Goal: Information Seeking & Learning: Understand process/instructions

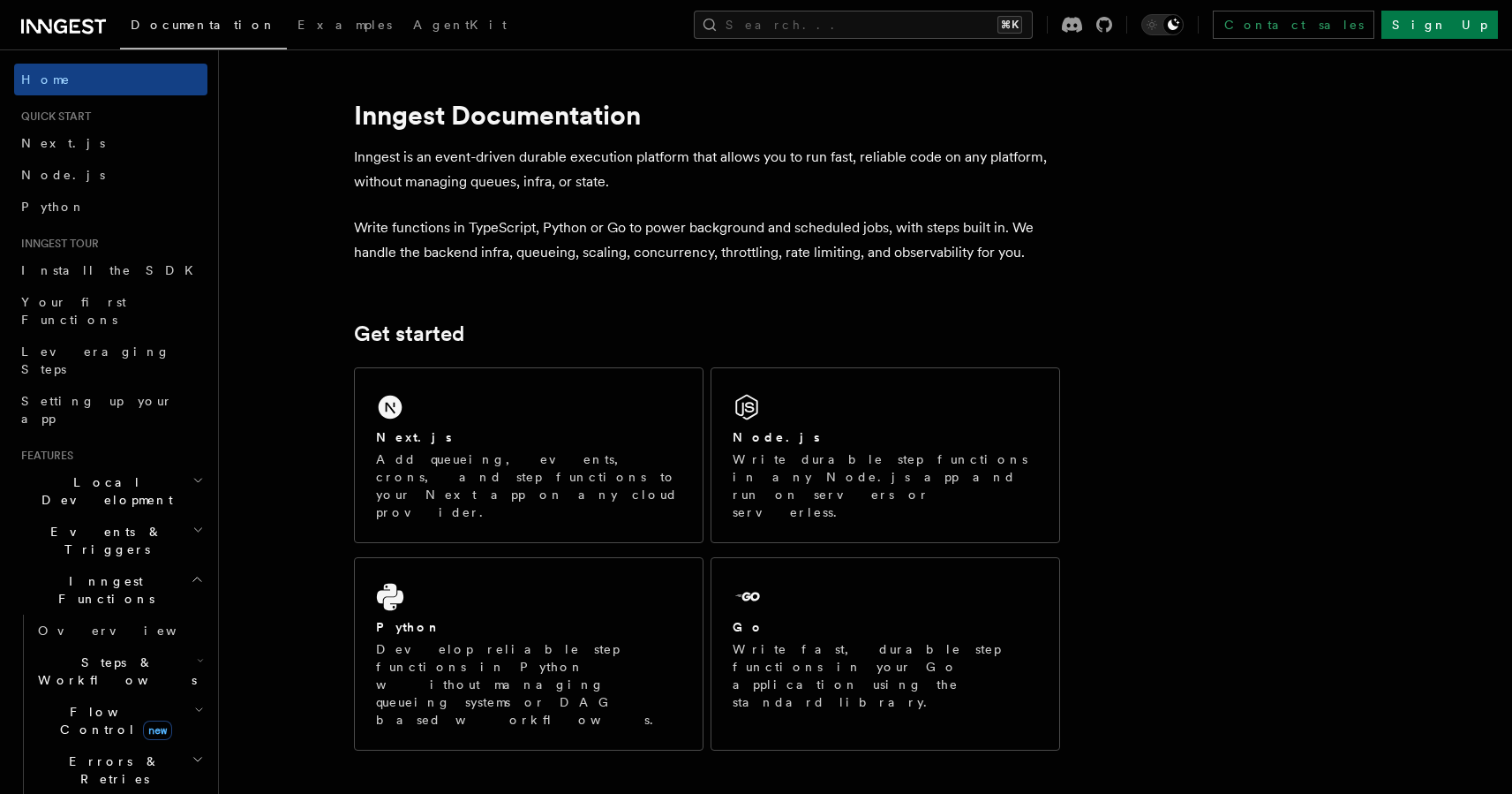
click at [89, 523] on span "Events & Triggers" at bounding box center [103, 540] width 179 height 35
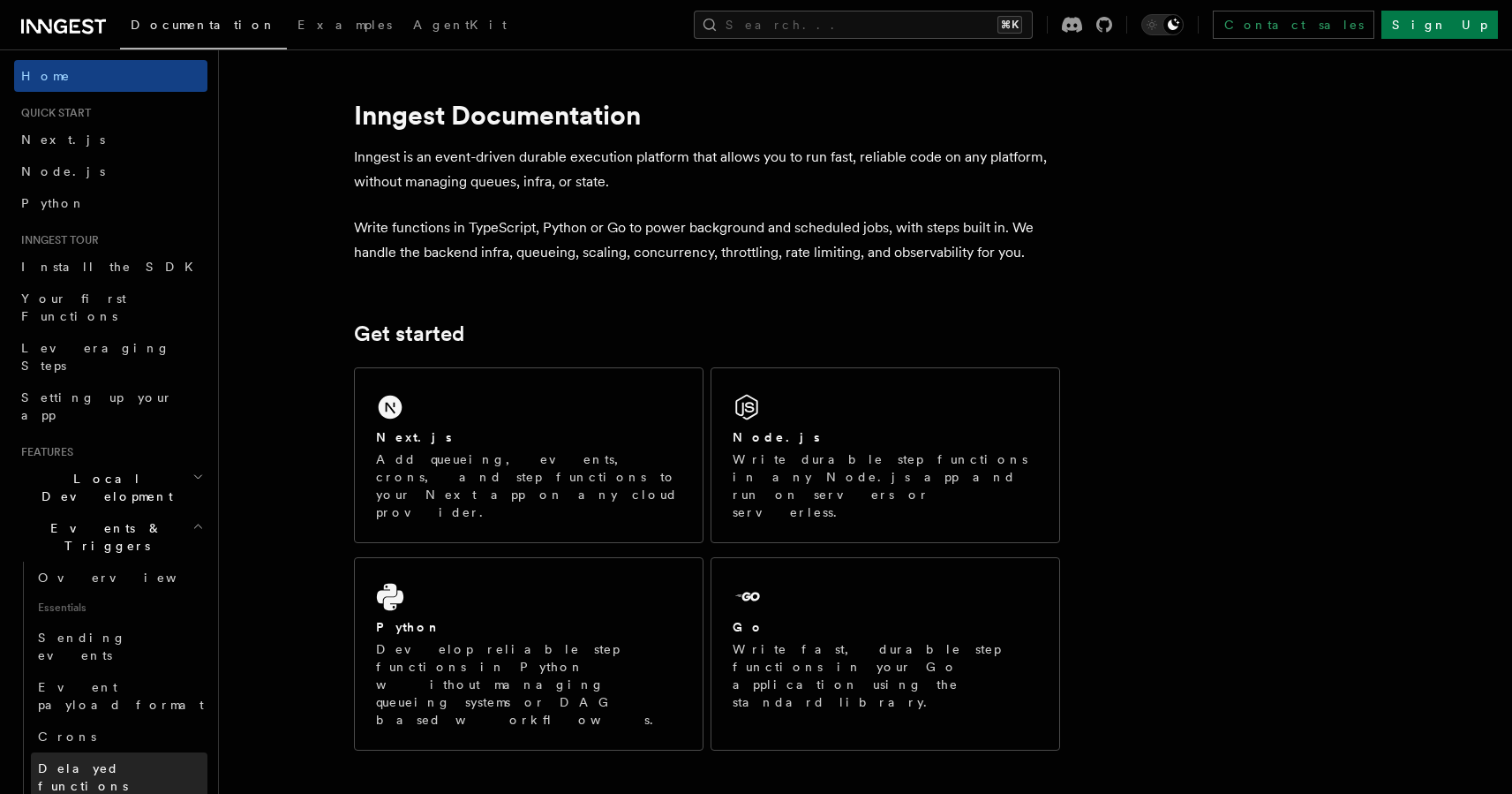
click at [88, 761] on span "Delayed functions" at bounding box center [83, 777] width 90 height 32
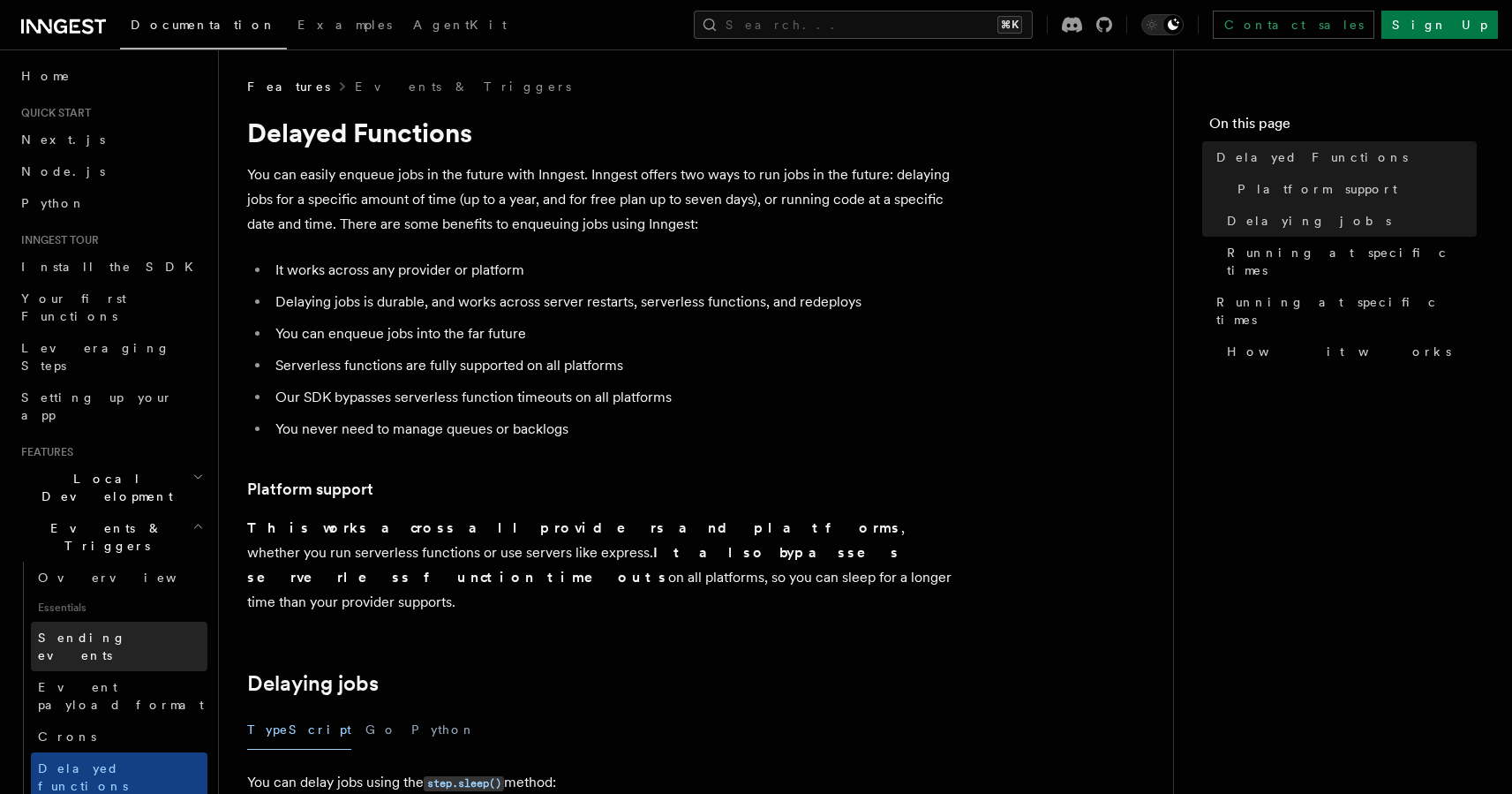
click at [87, 631] on span "Sending events" at bounding box center [82, 646] width 88 height 32
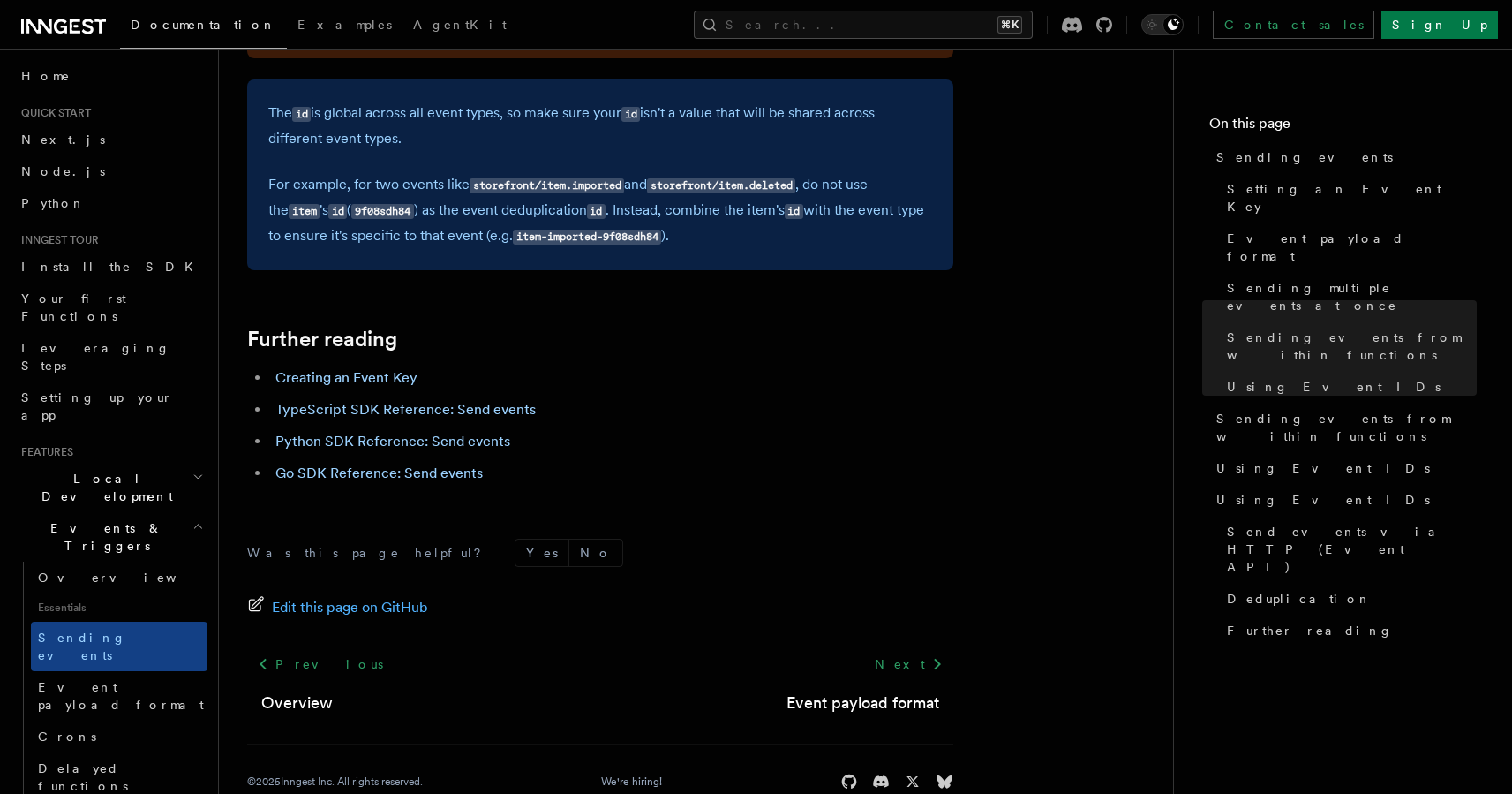
scroll to position [5014, 0]
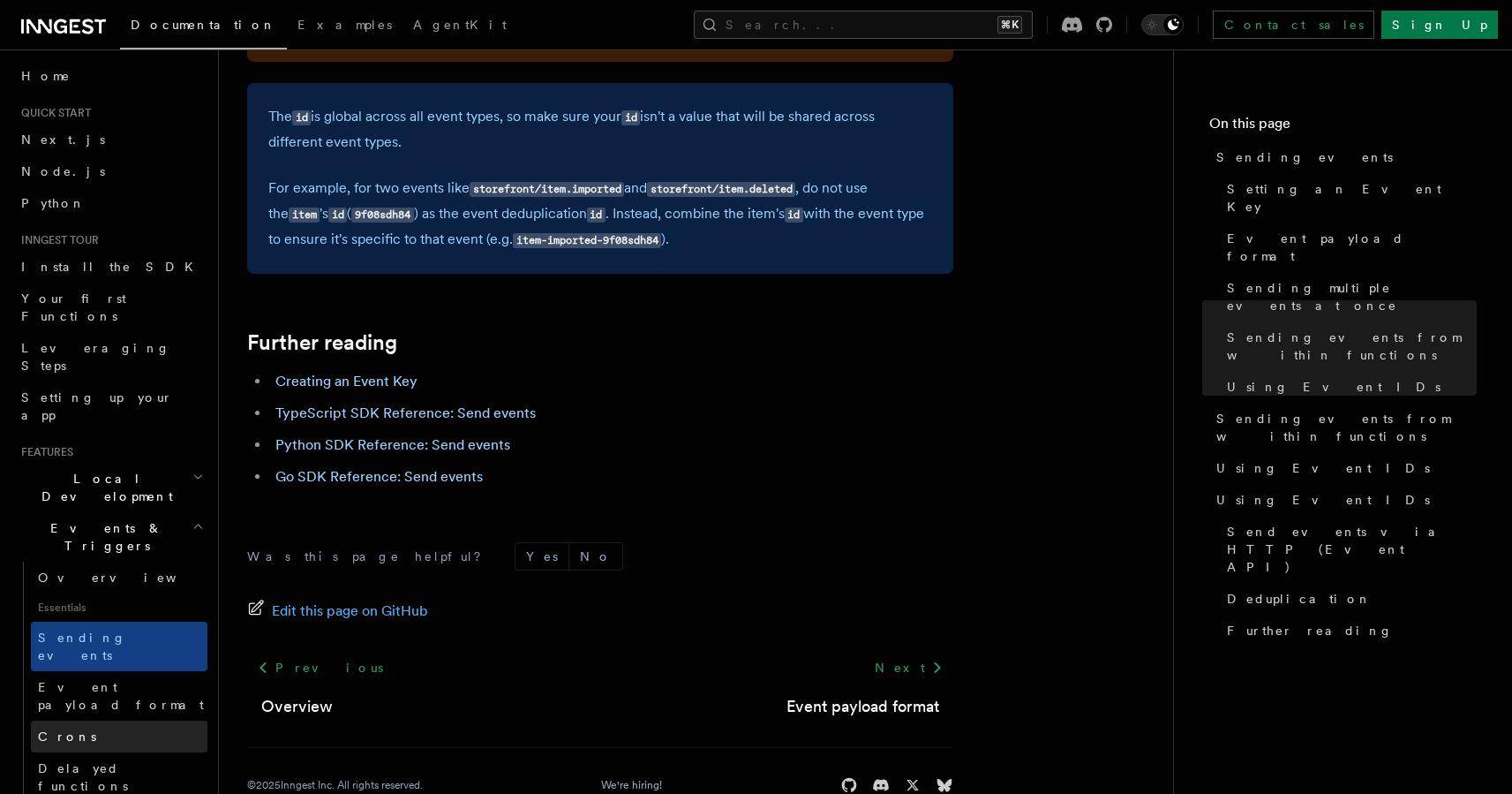
click at [68, 728] on span "Crons" at bounding box center [67, 736] width 58 height 17
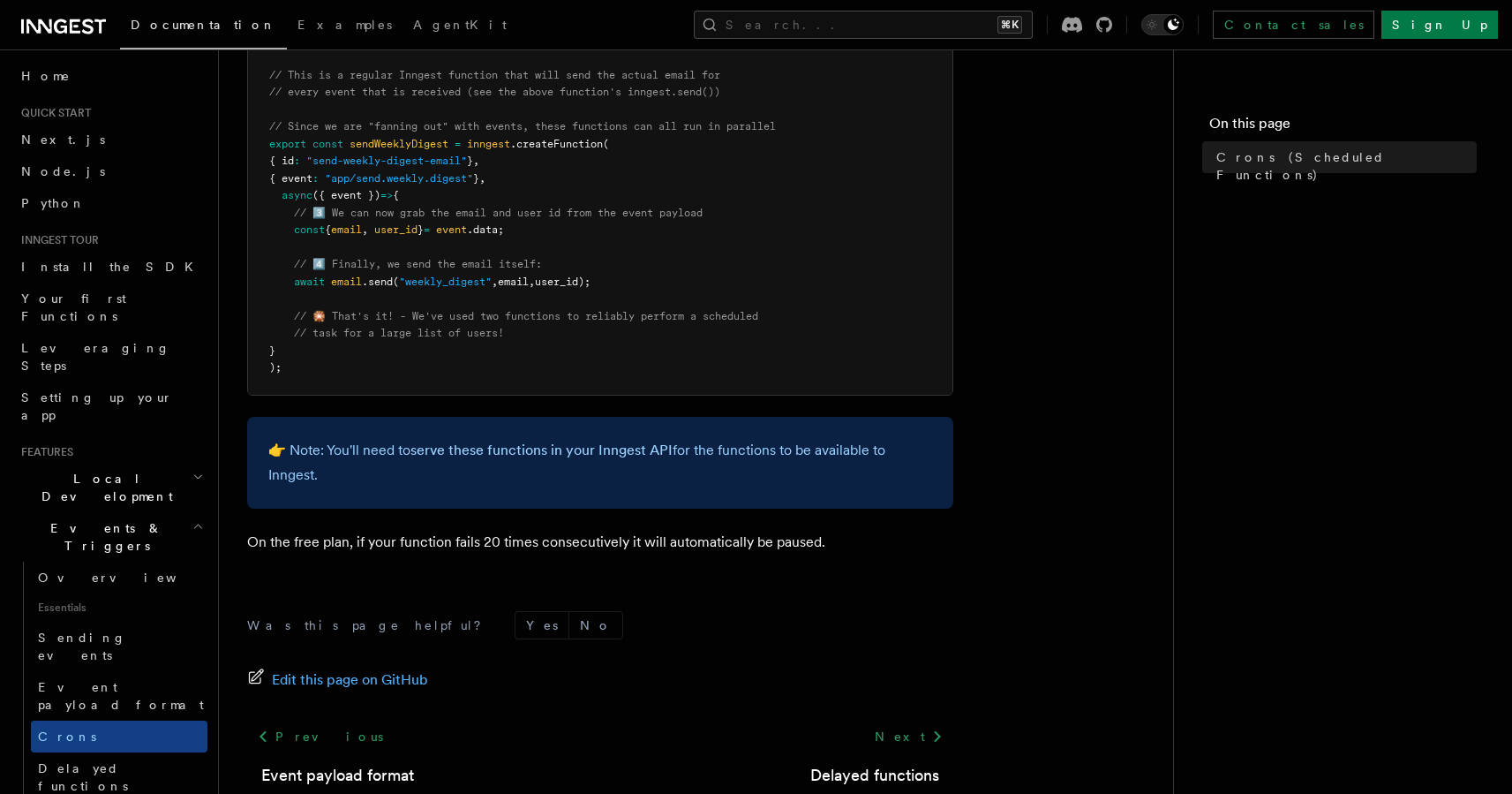
scroll to position [1116, 0]
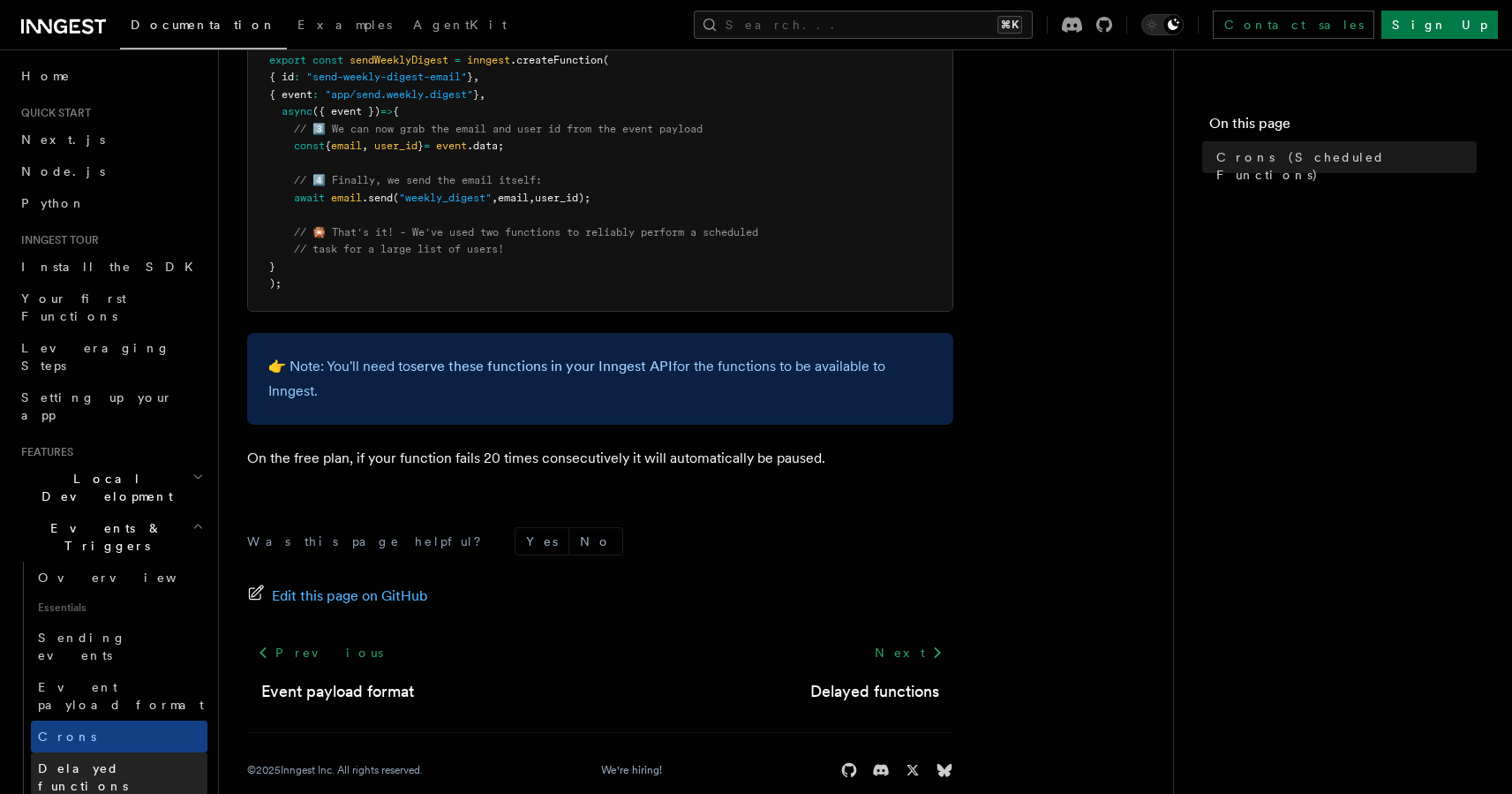
click at [100, 761] on span "Delayed functions" at bounding box center [83, 777] width 90 height 32
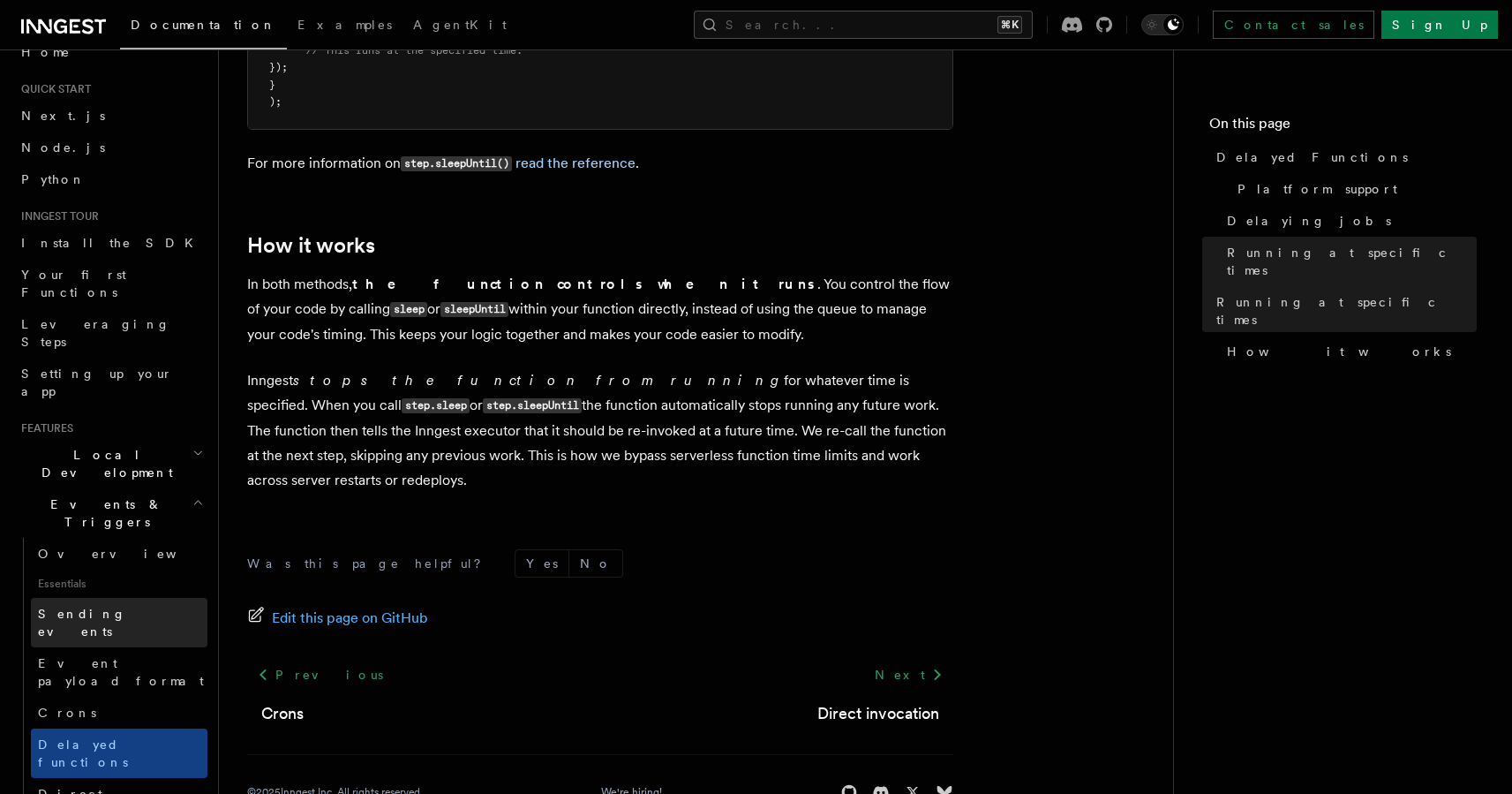
scroll to position [83, 0]
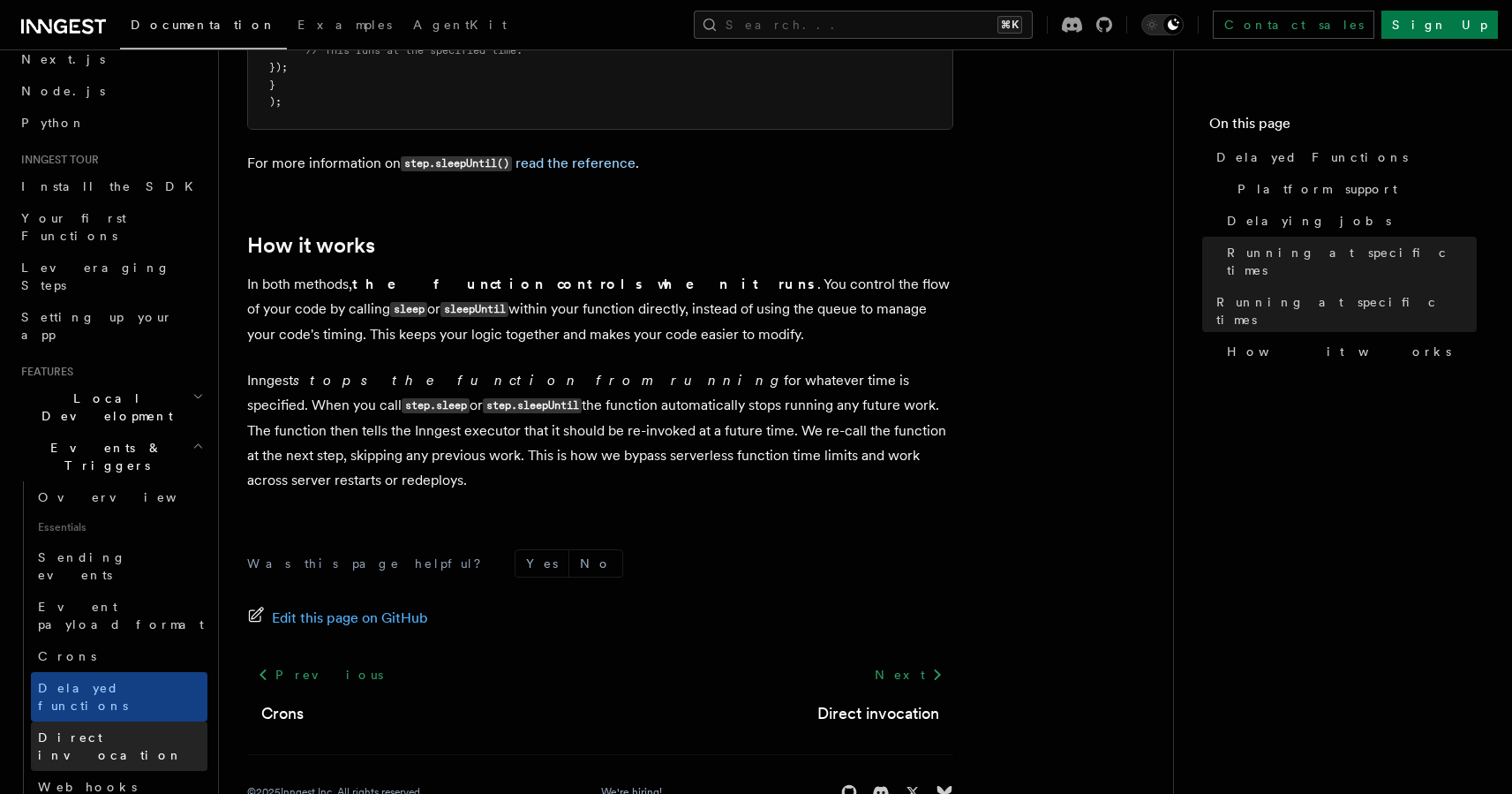
click at [88, 721] on link "Direct invocation" at bounding box center [119, 746] width 177 height 49
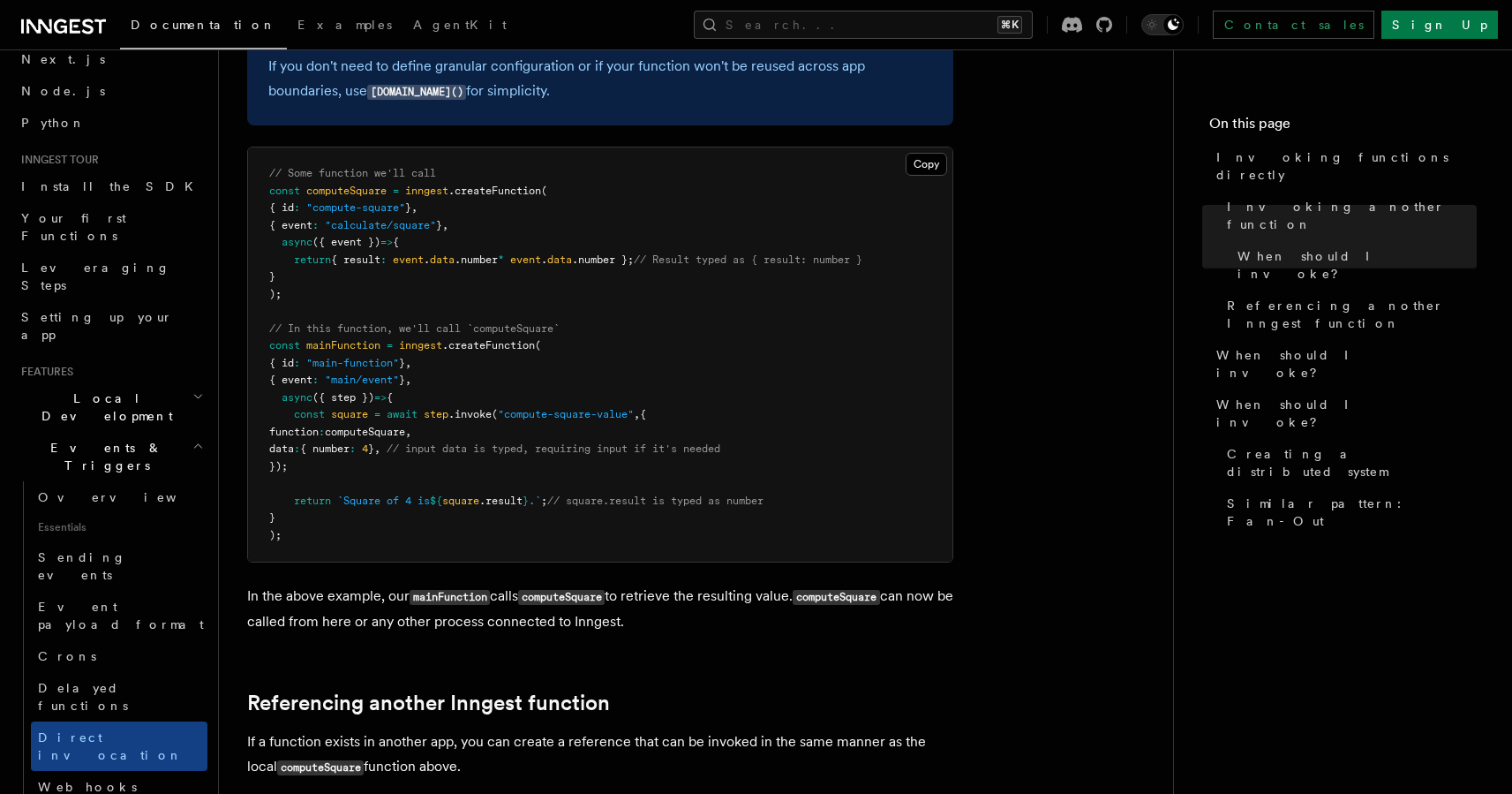
scroll to position [199, 0]
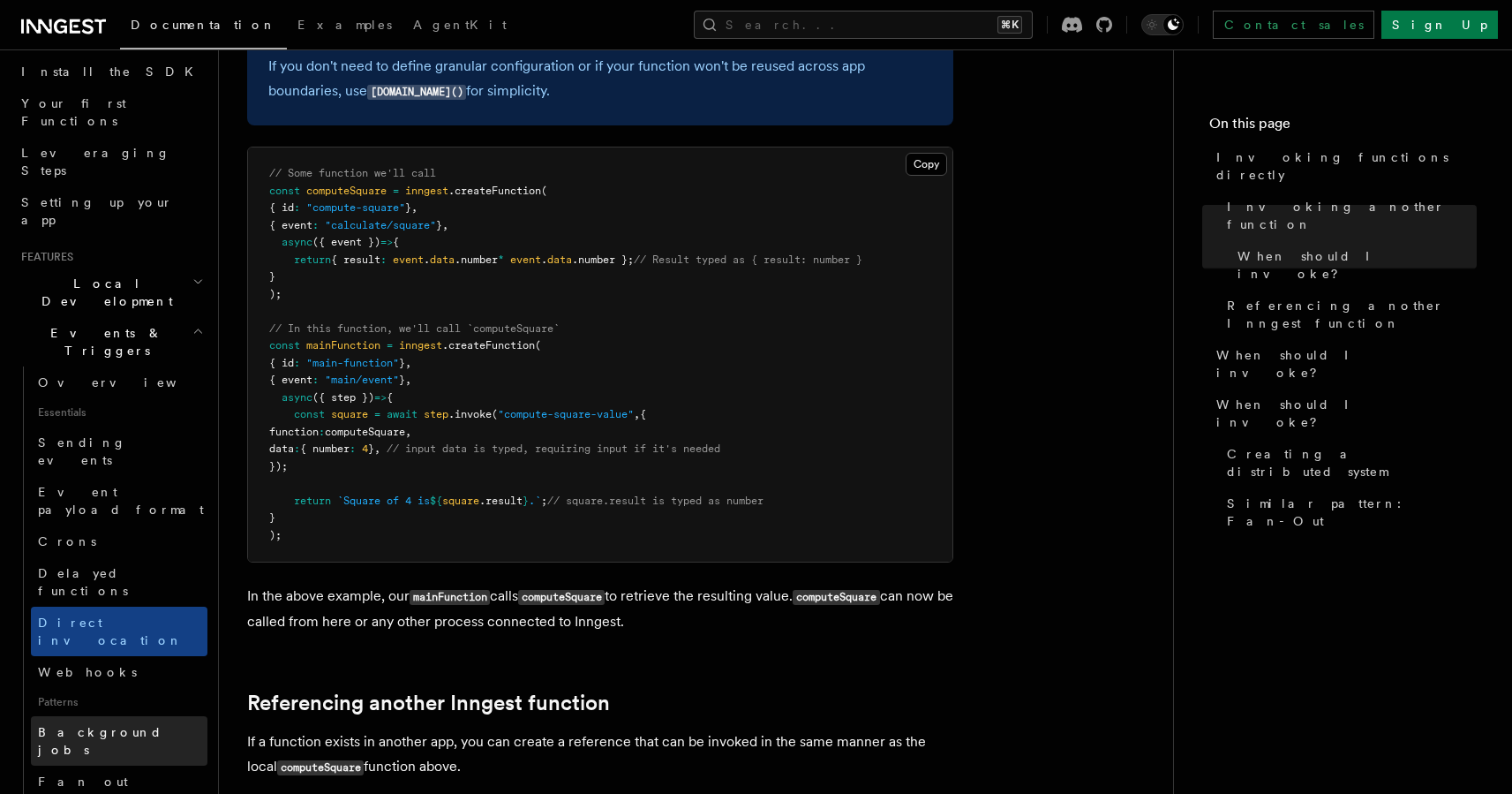
click at [84, 725] on span "Background jobs" at bounding box center [100, 740] width 124 height 32
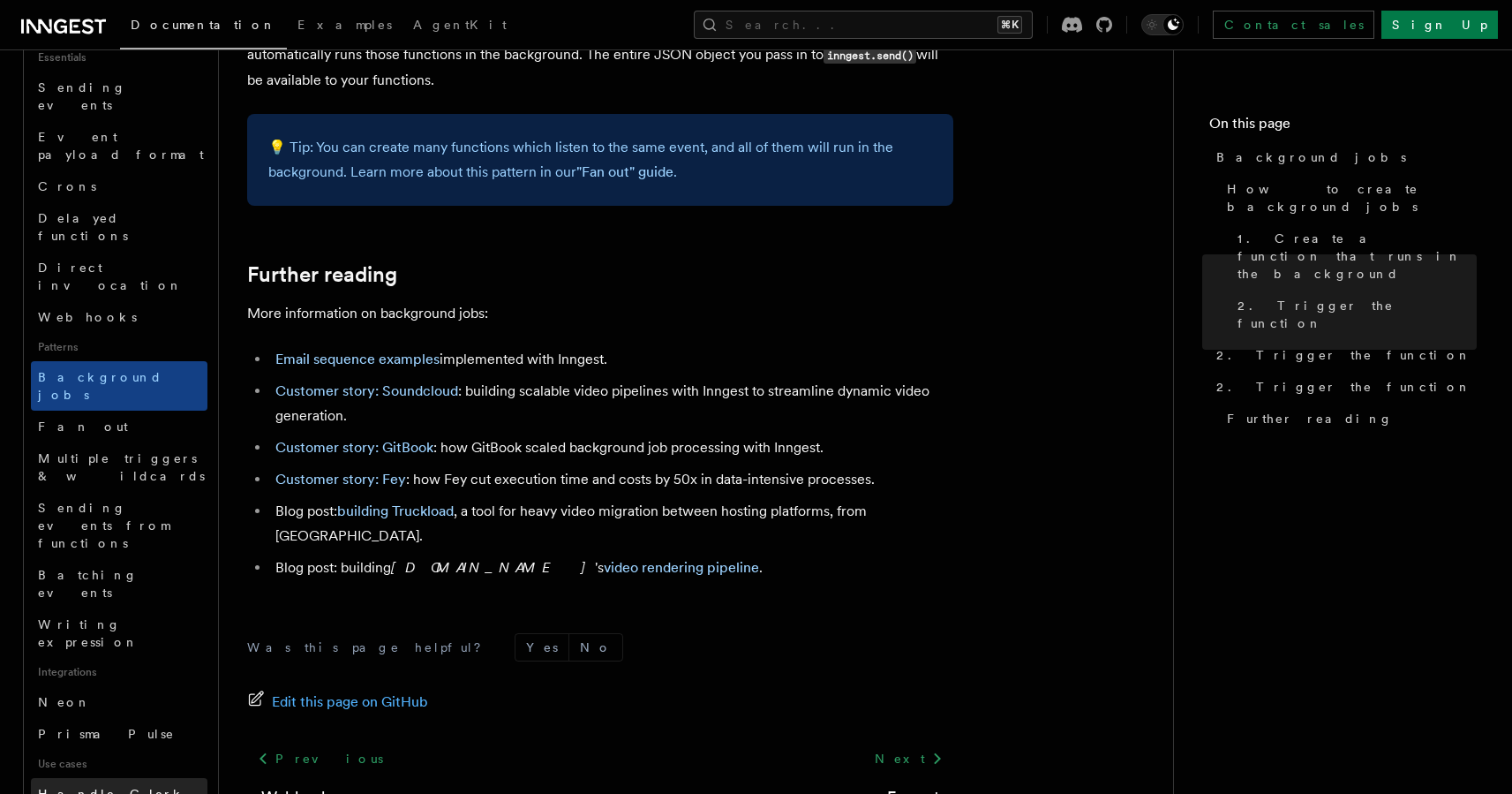
scroll to position [690, 0]
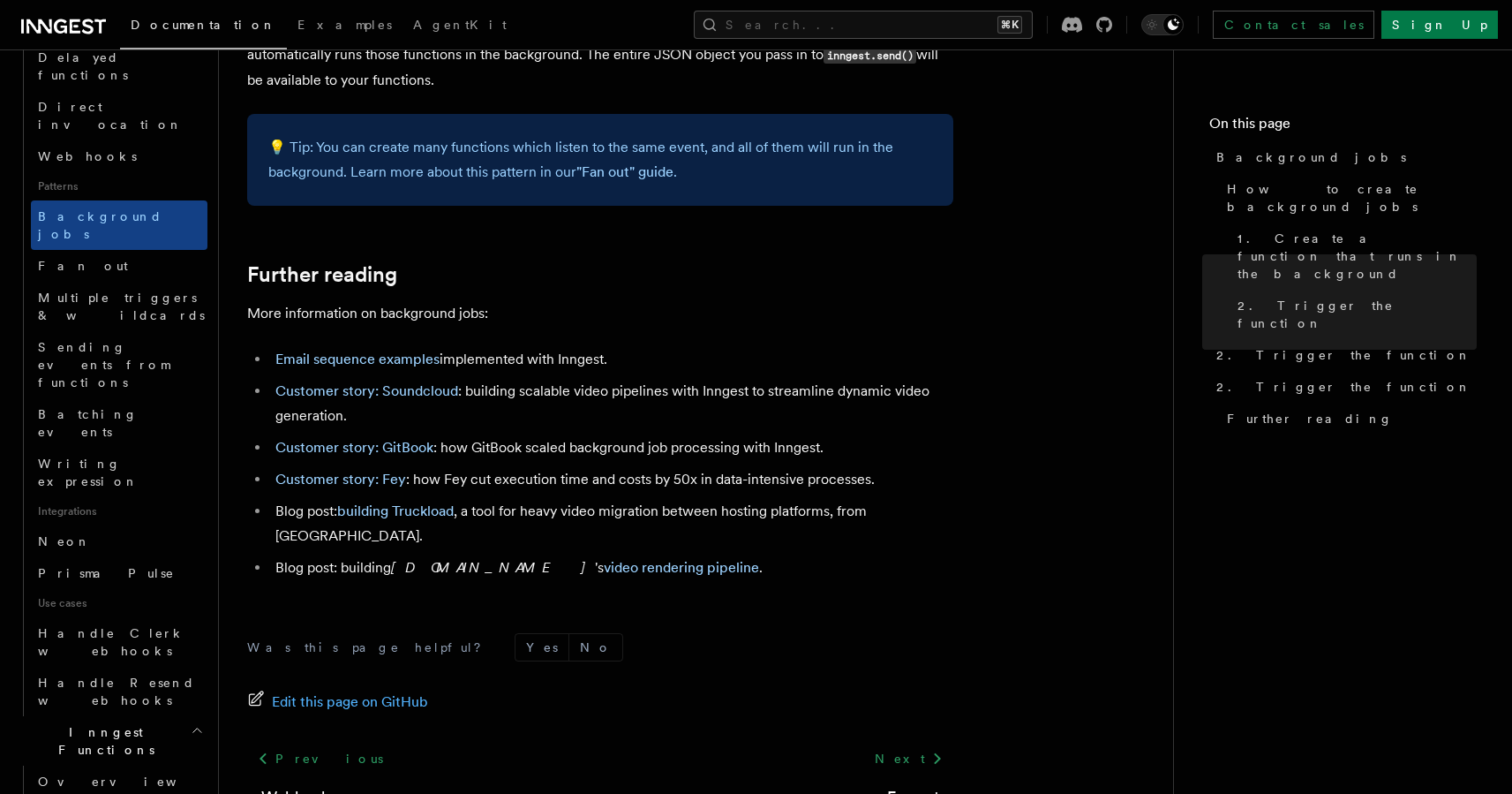
scroll to position [732, 0]
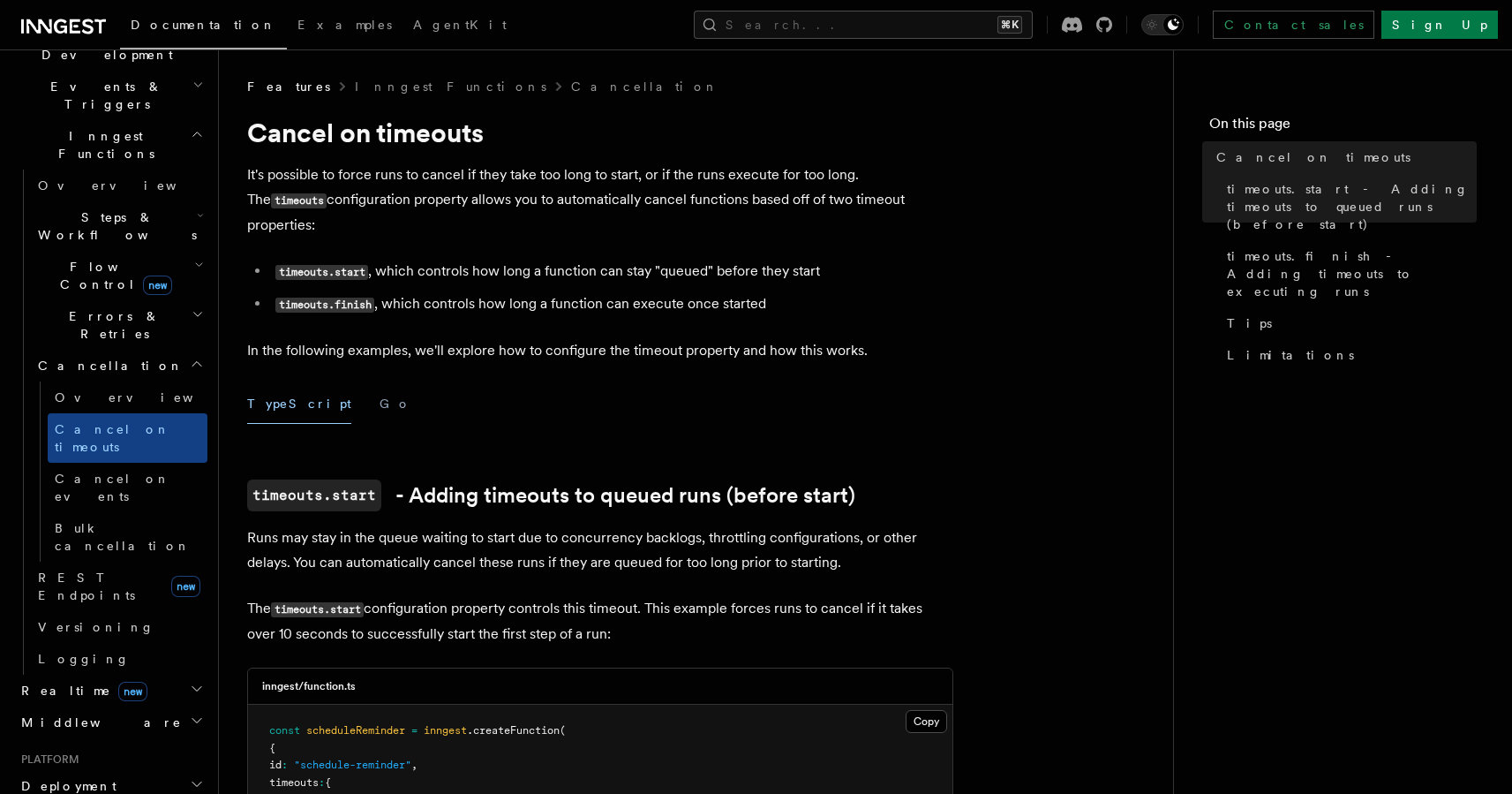
scroll to position [283, 0]
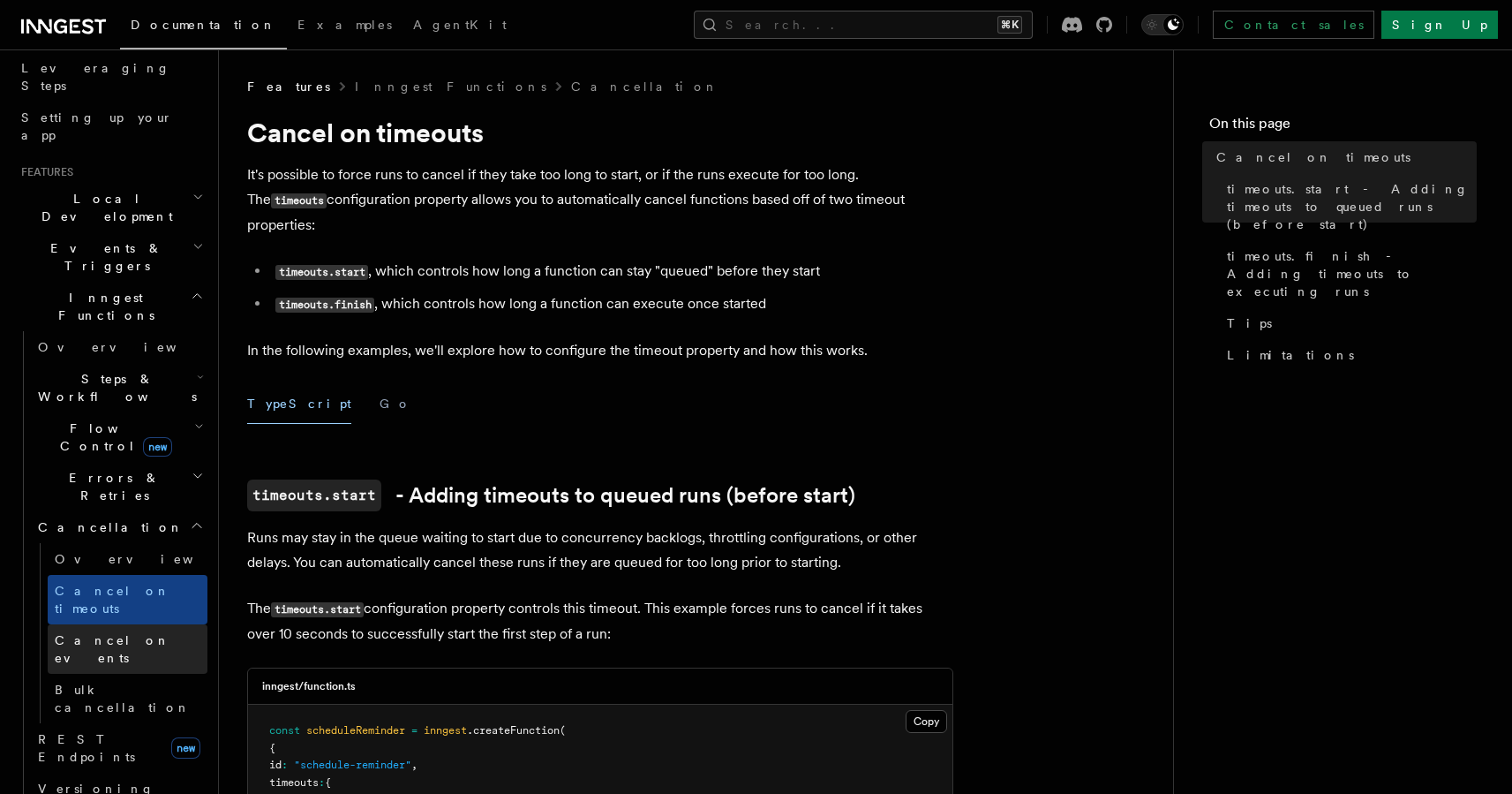
click at [114, 633] on span "Cancel on events" at bounding box center [112, 649] width 115 height 32
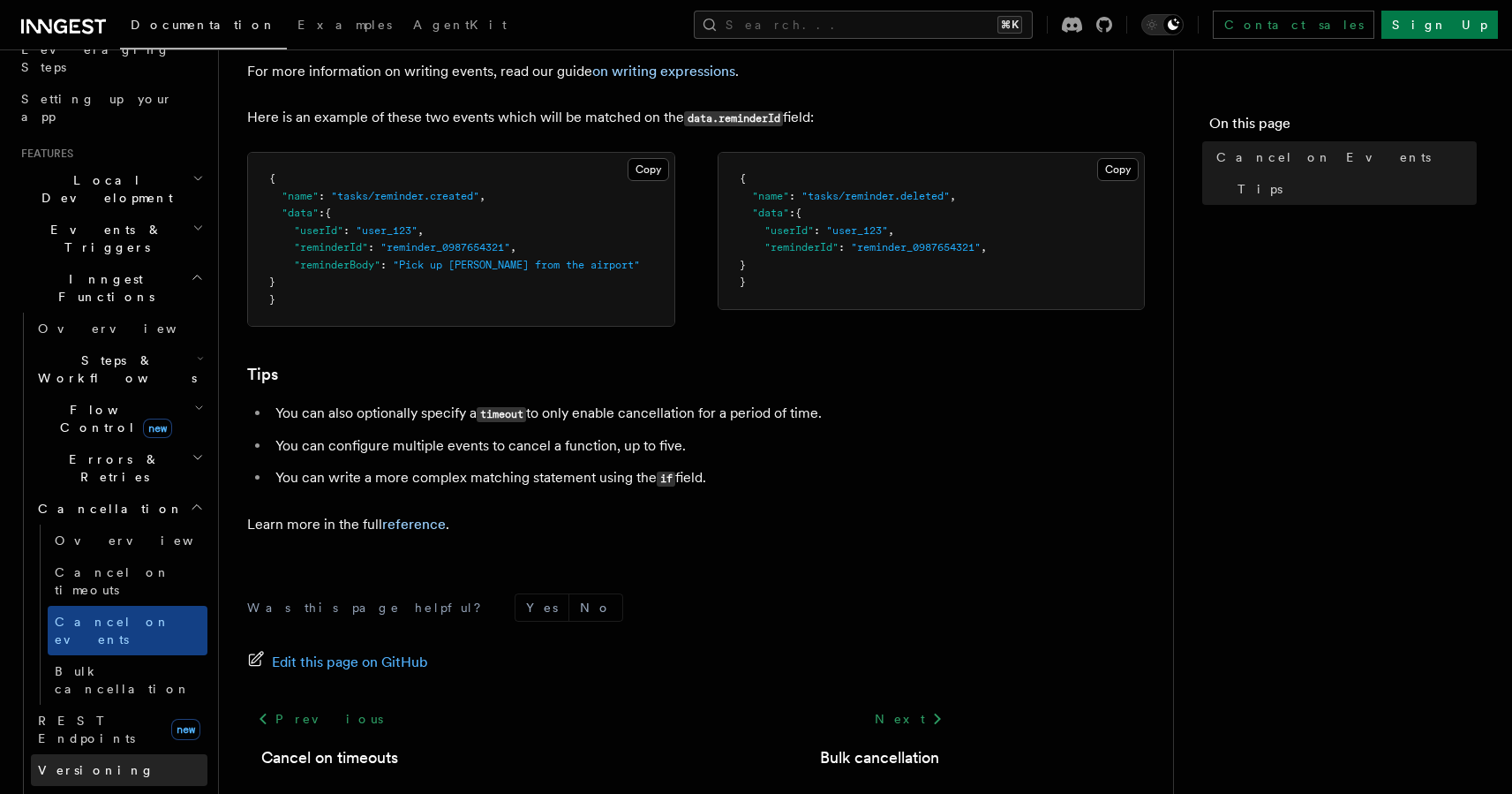
scroll to position [288, 0]
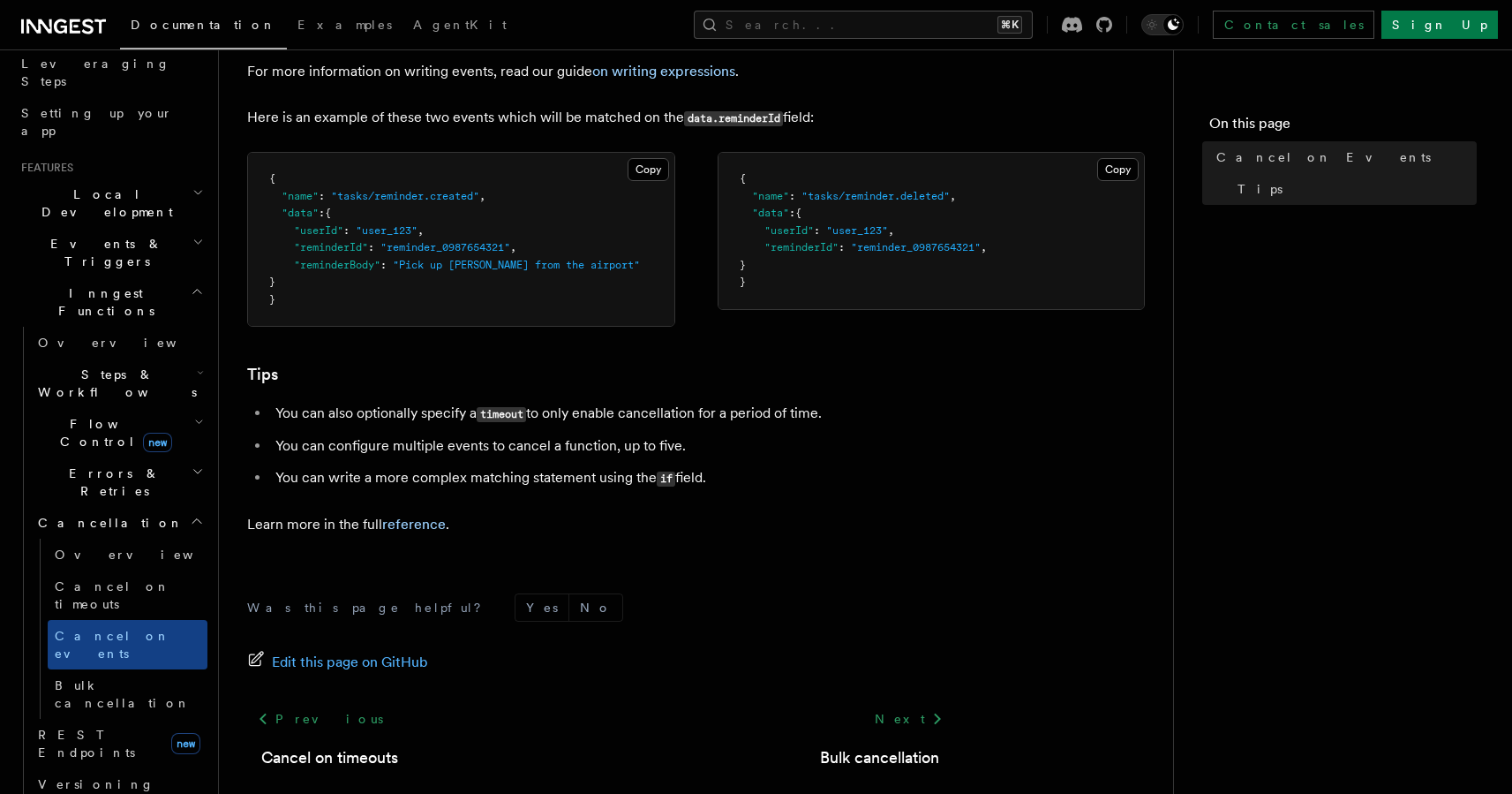
click at [97, 366] on span "Steps & Workflows" at bounding box center [113, 383] width 166 height 35
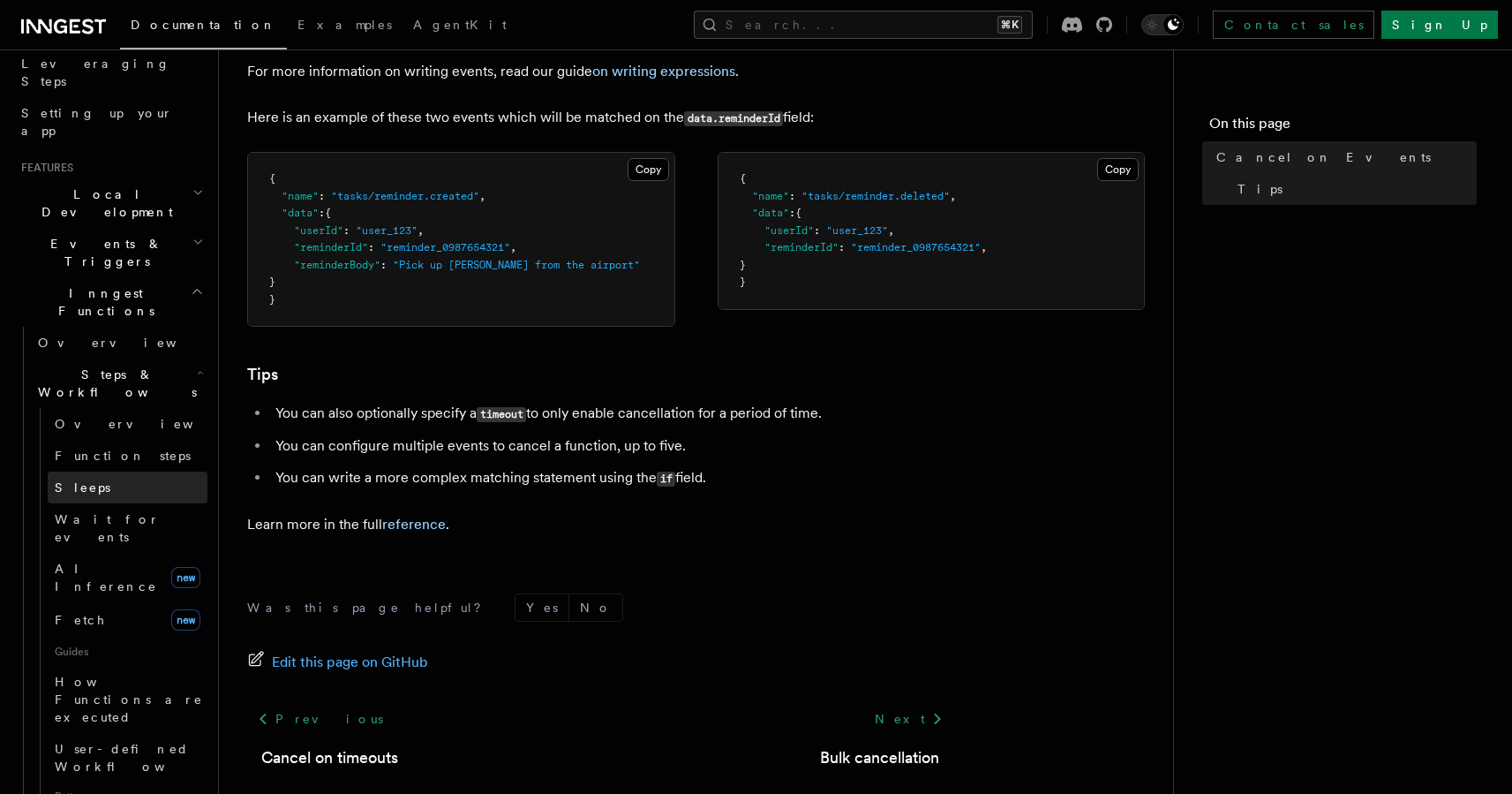
click at [96, 472] on link "Sleeps" at bounding box center [128, 487] width 160 height 32
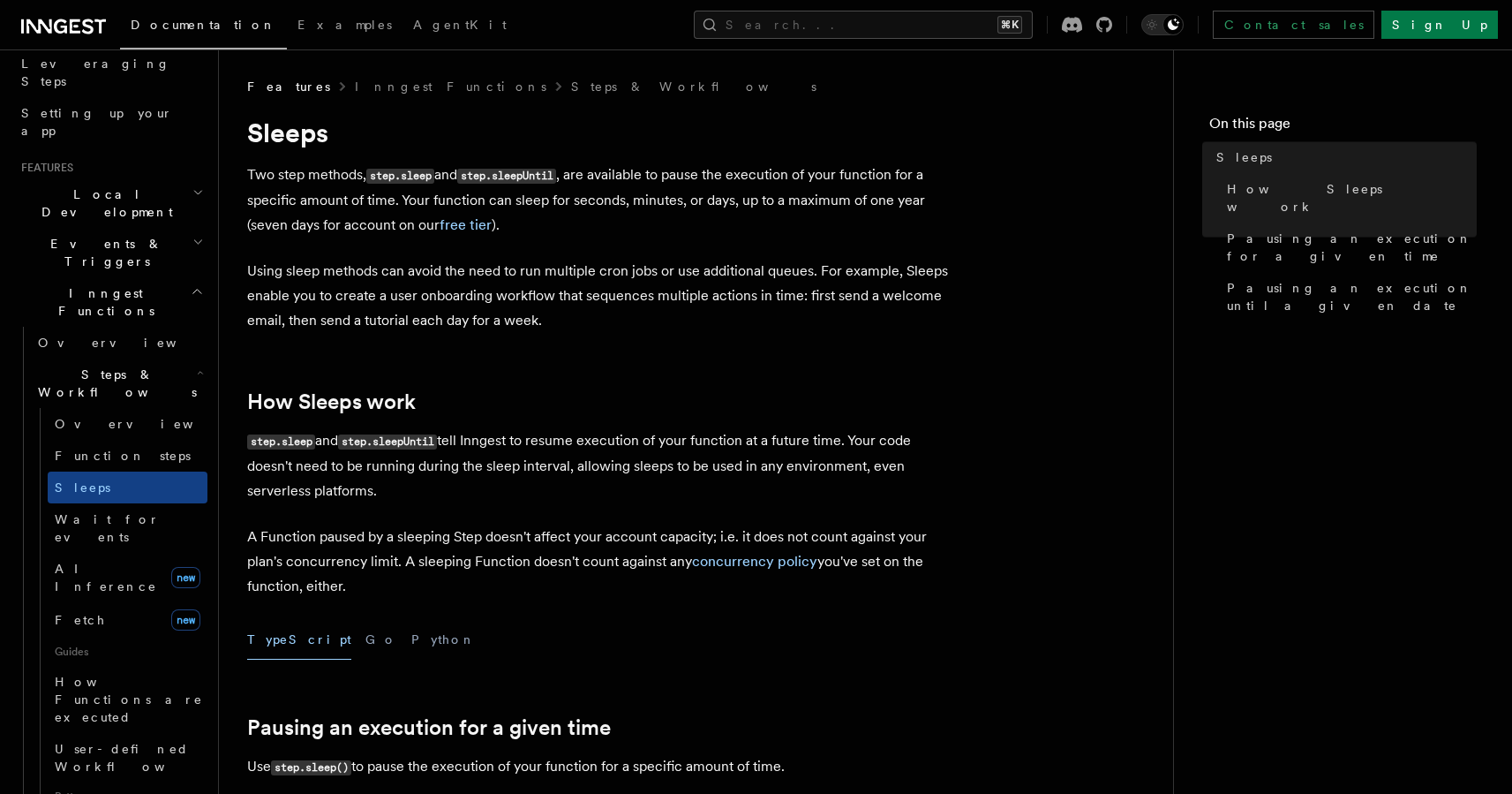
scroll to position [377, 0]
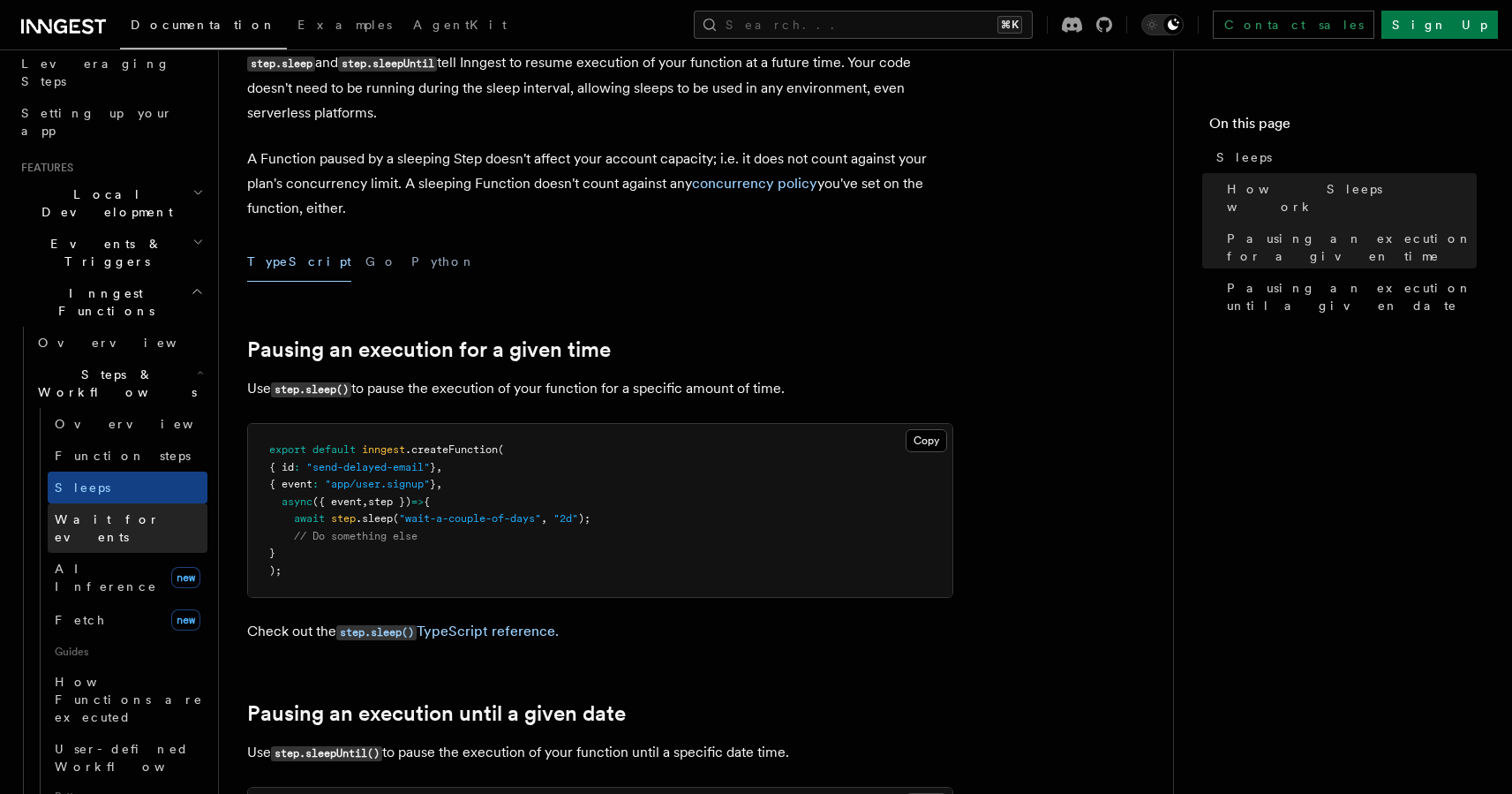
click at [97, 512] on span "Wait for events" at bounding box center [107, 527] width 105 height 32
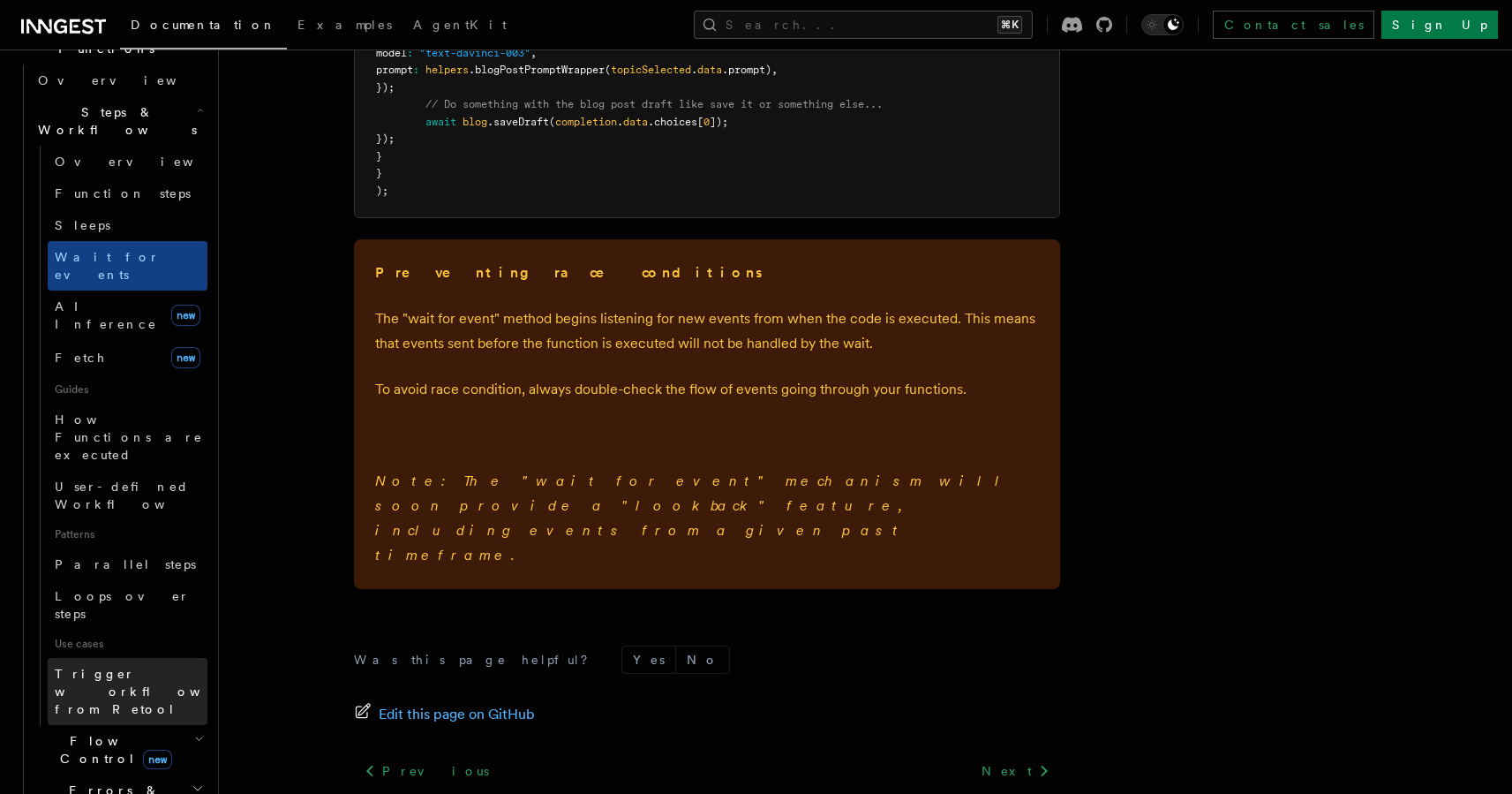
scroll to position [554, 0]
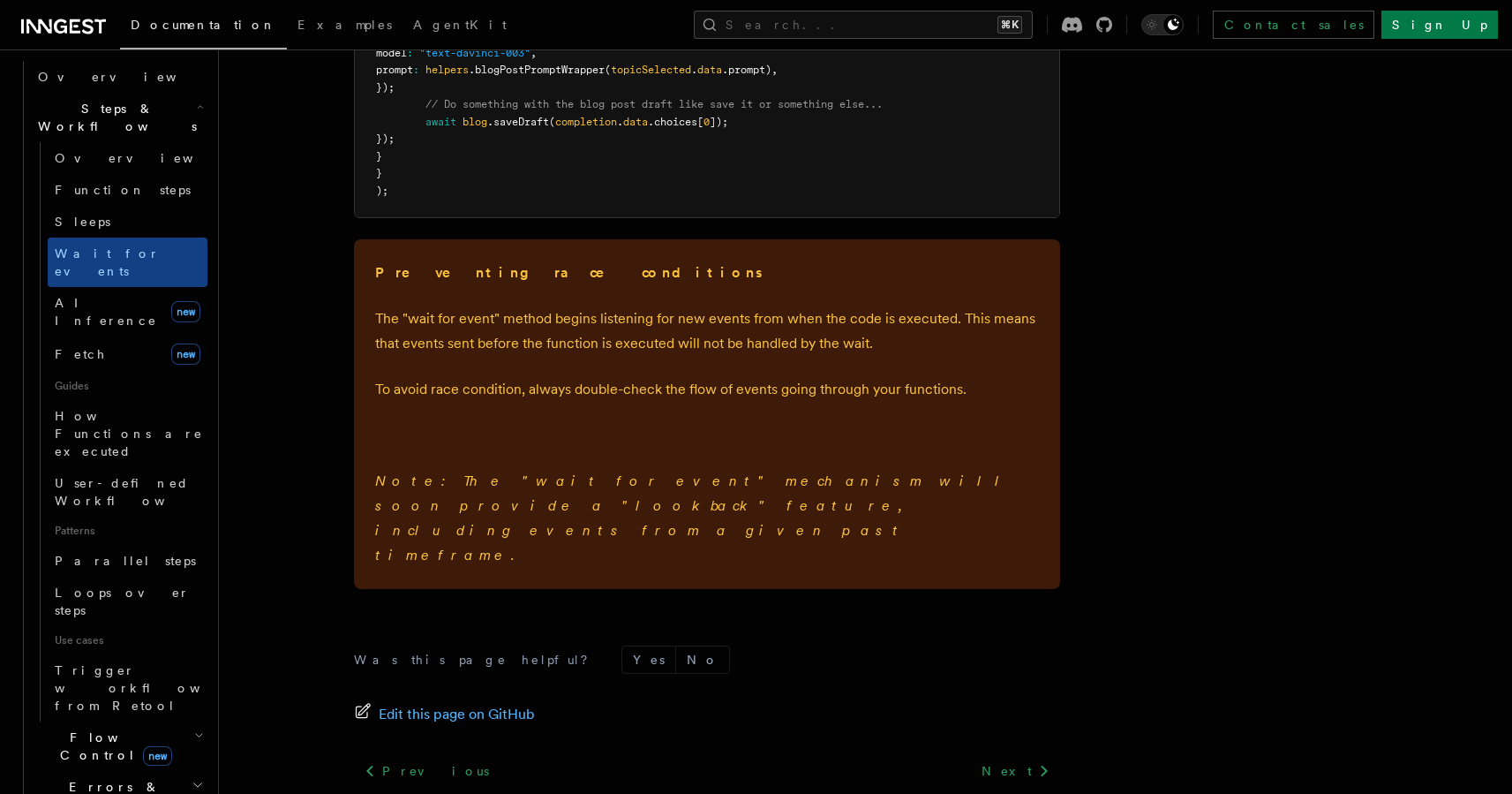
click at [75, 729] on span "Flow Control new" at bounding box center [112, 746] width 163 height 35
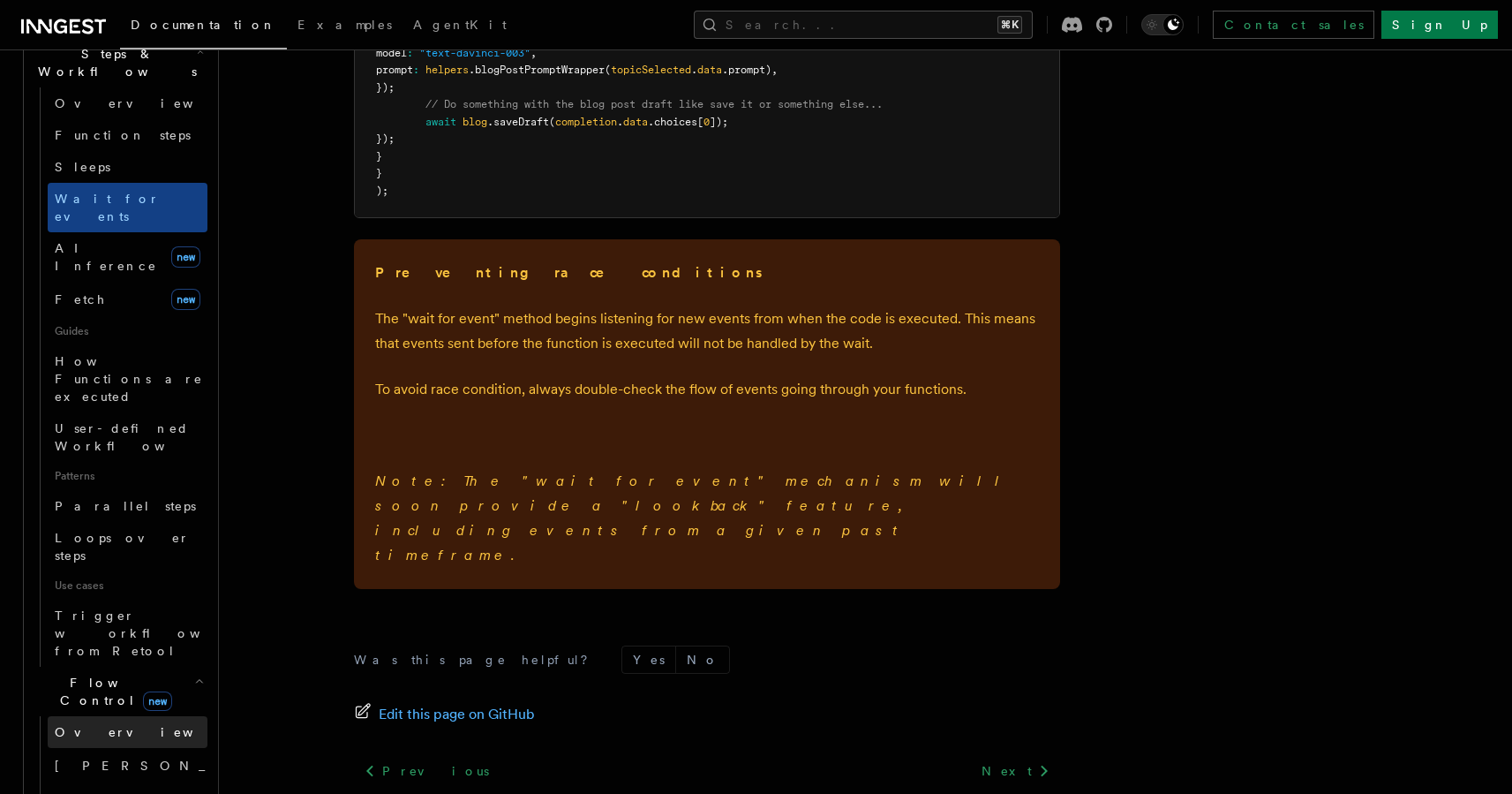
scroll to position [781, 0]
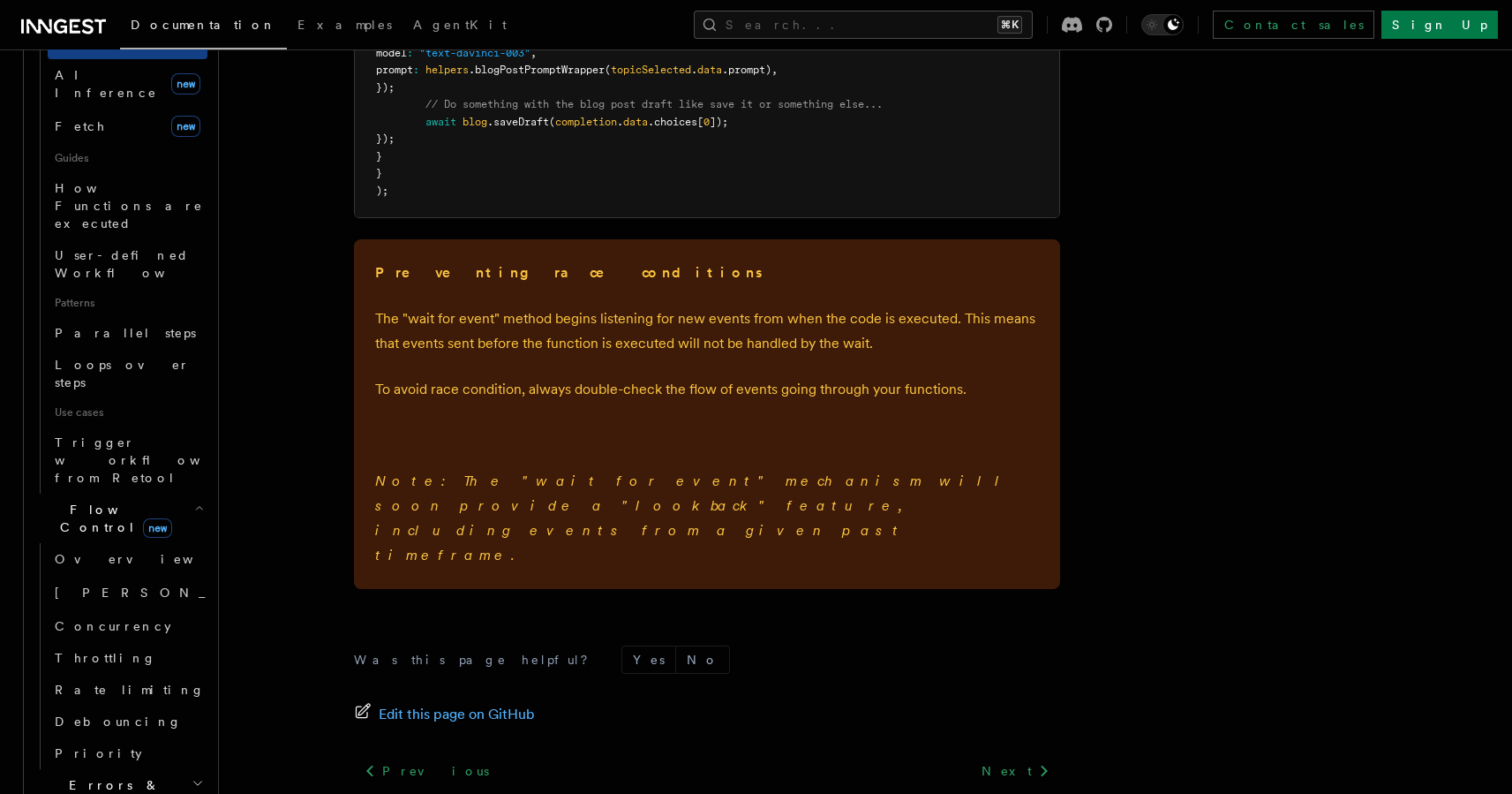
click at [74, 776] on span "Errors & Retries" at bounding box center [111, 793] width 161 height 35
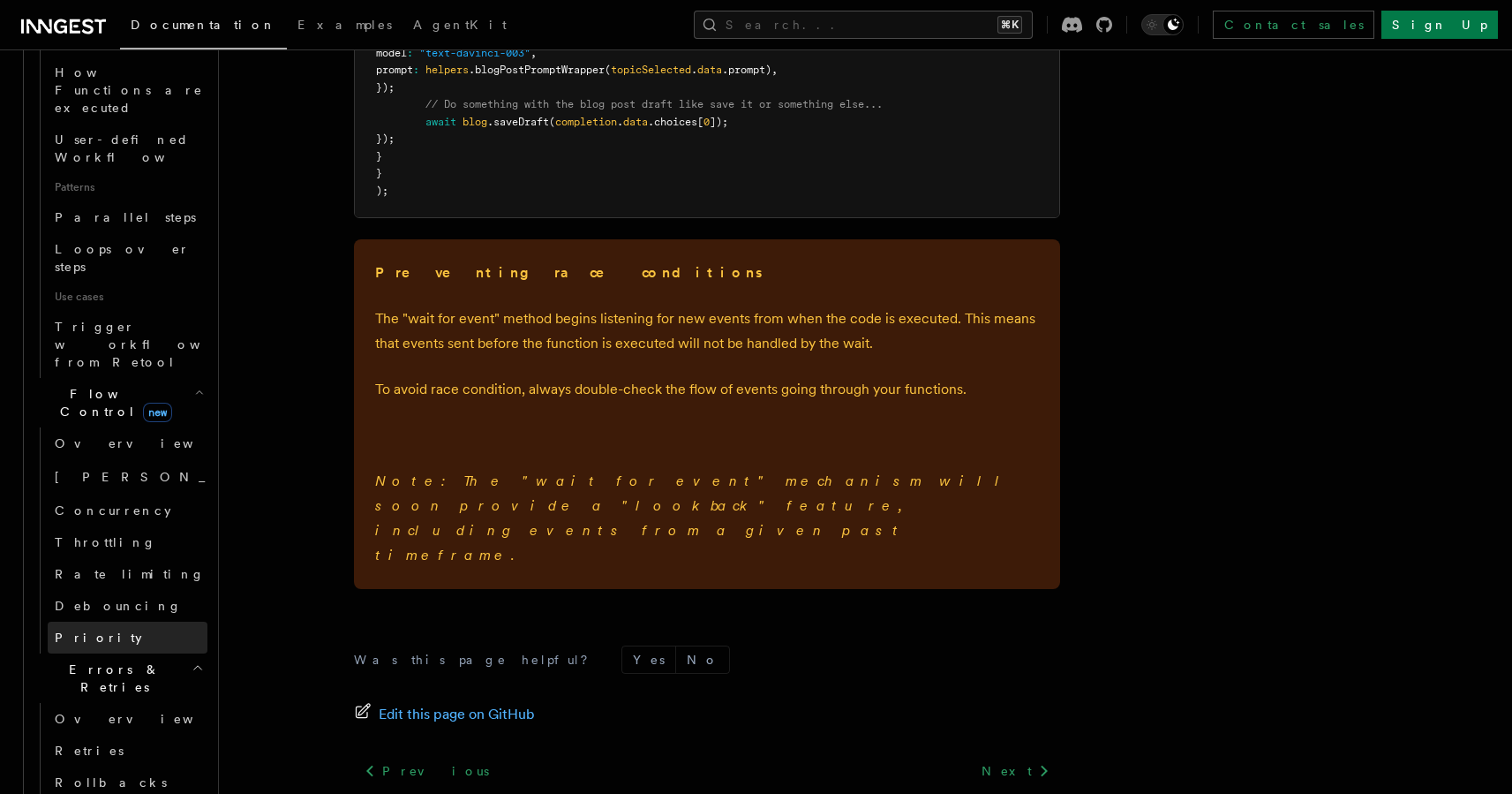
scroll to position [959, 0]
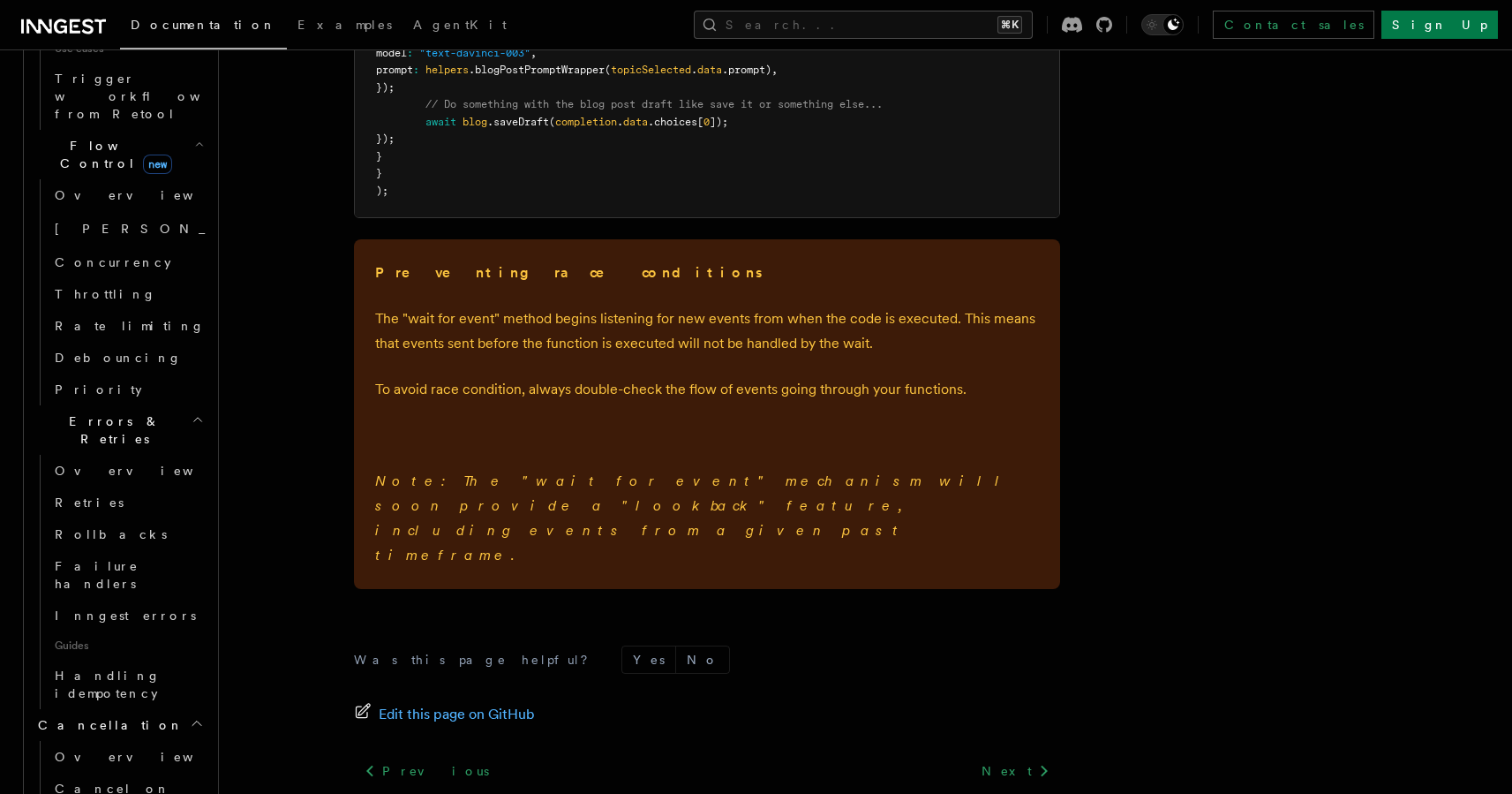
scroll to position [1236, 0]
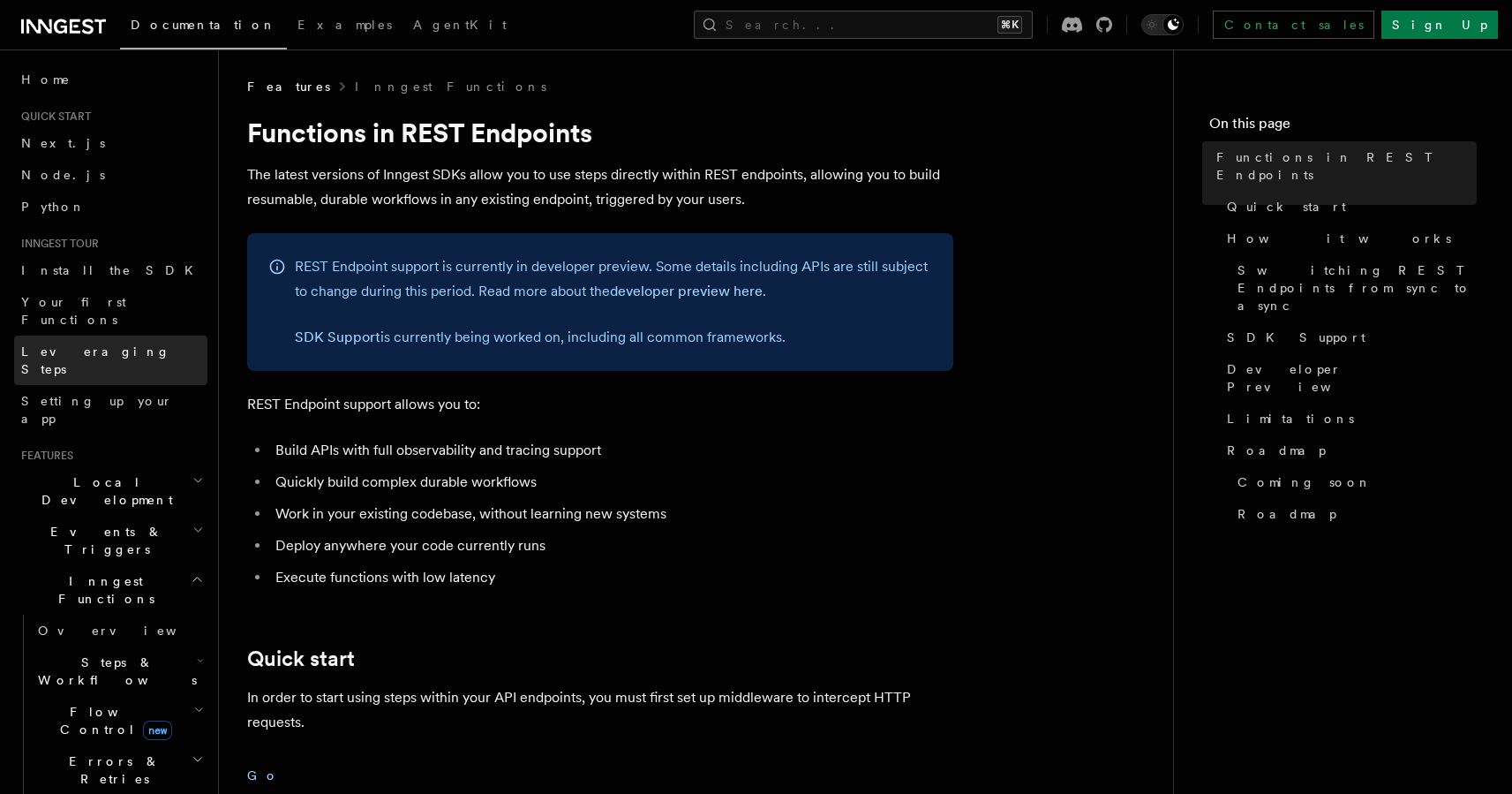
click at [80, 343] on span "Leveraging Steps" at bounding box center [113, 360] width 186 height 35
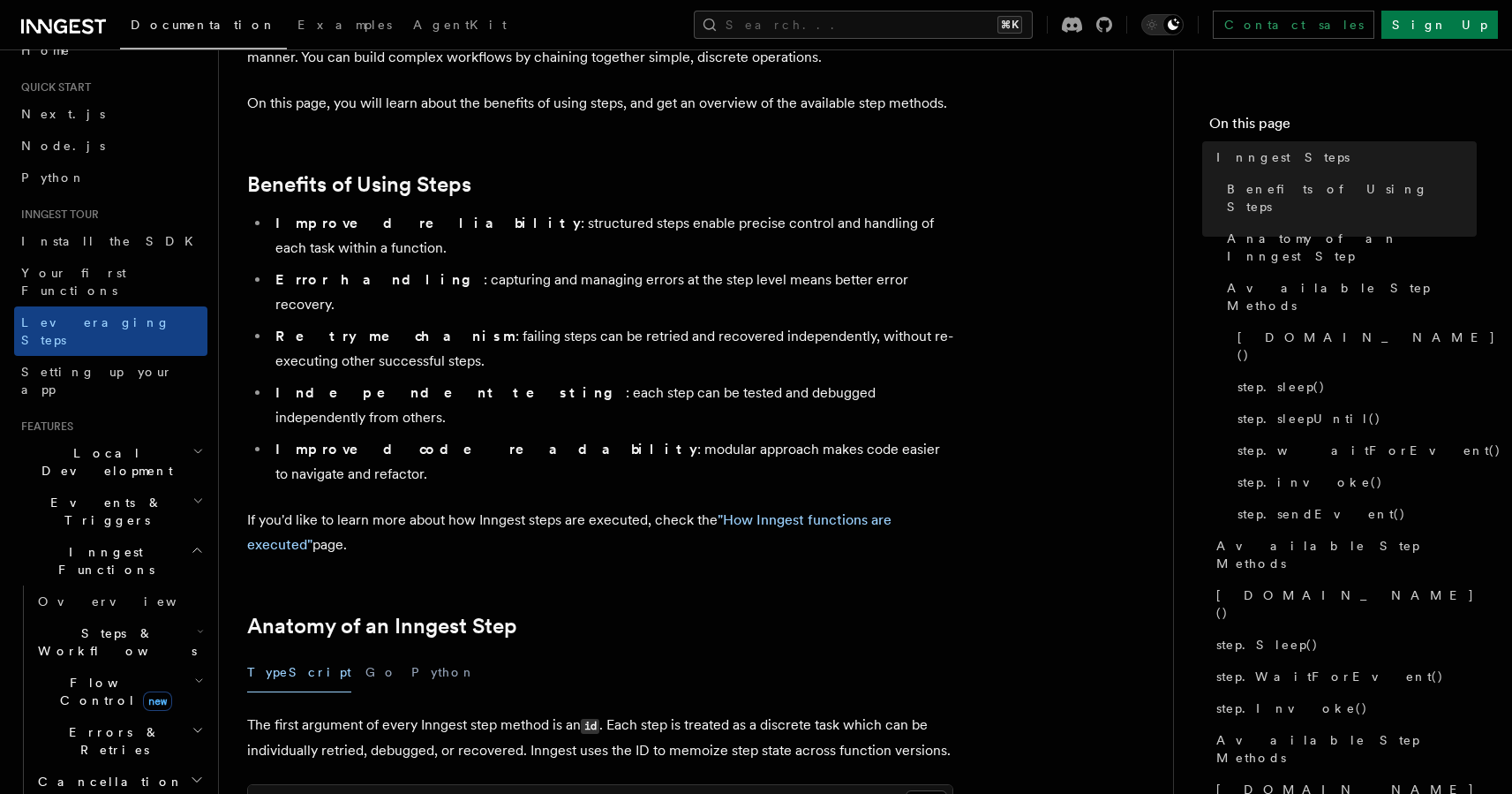
scroll to position [70, 0]
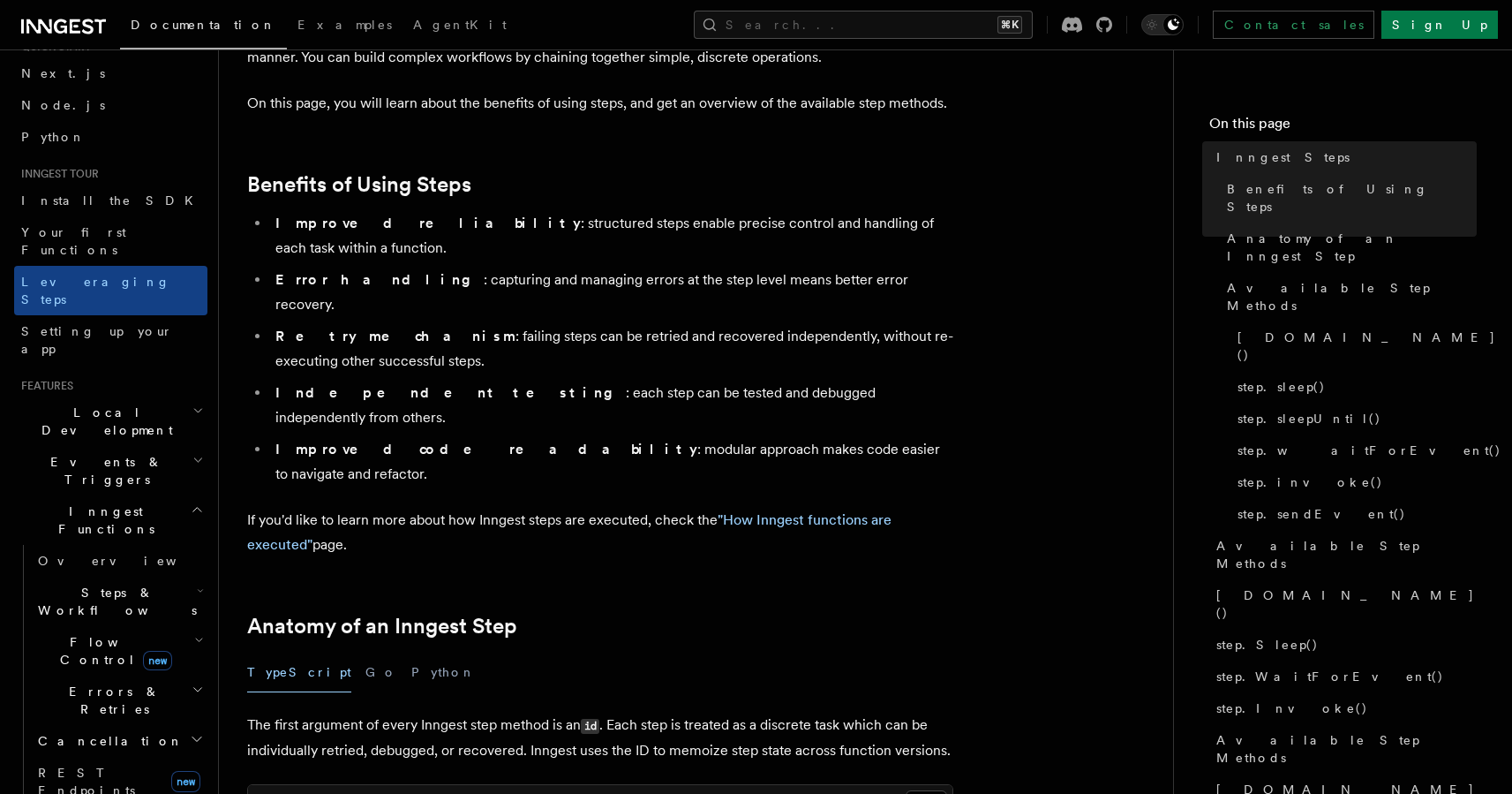
click at [99, 732] on span "Cancellation" at bounding box center [107, 740] width 152 height 17
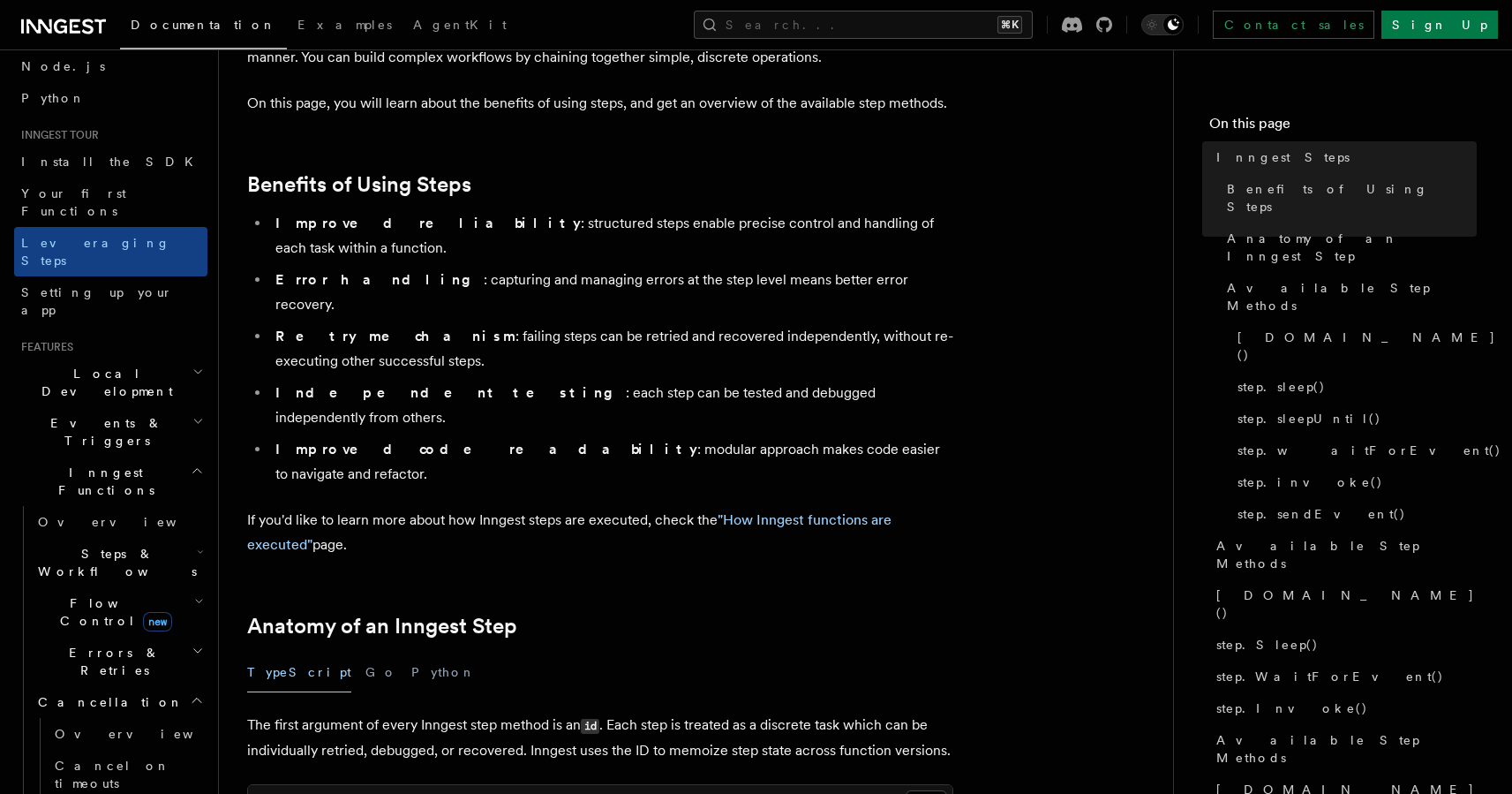
scroll to position [130, 0]
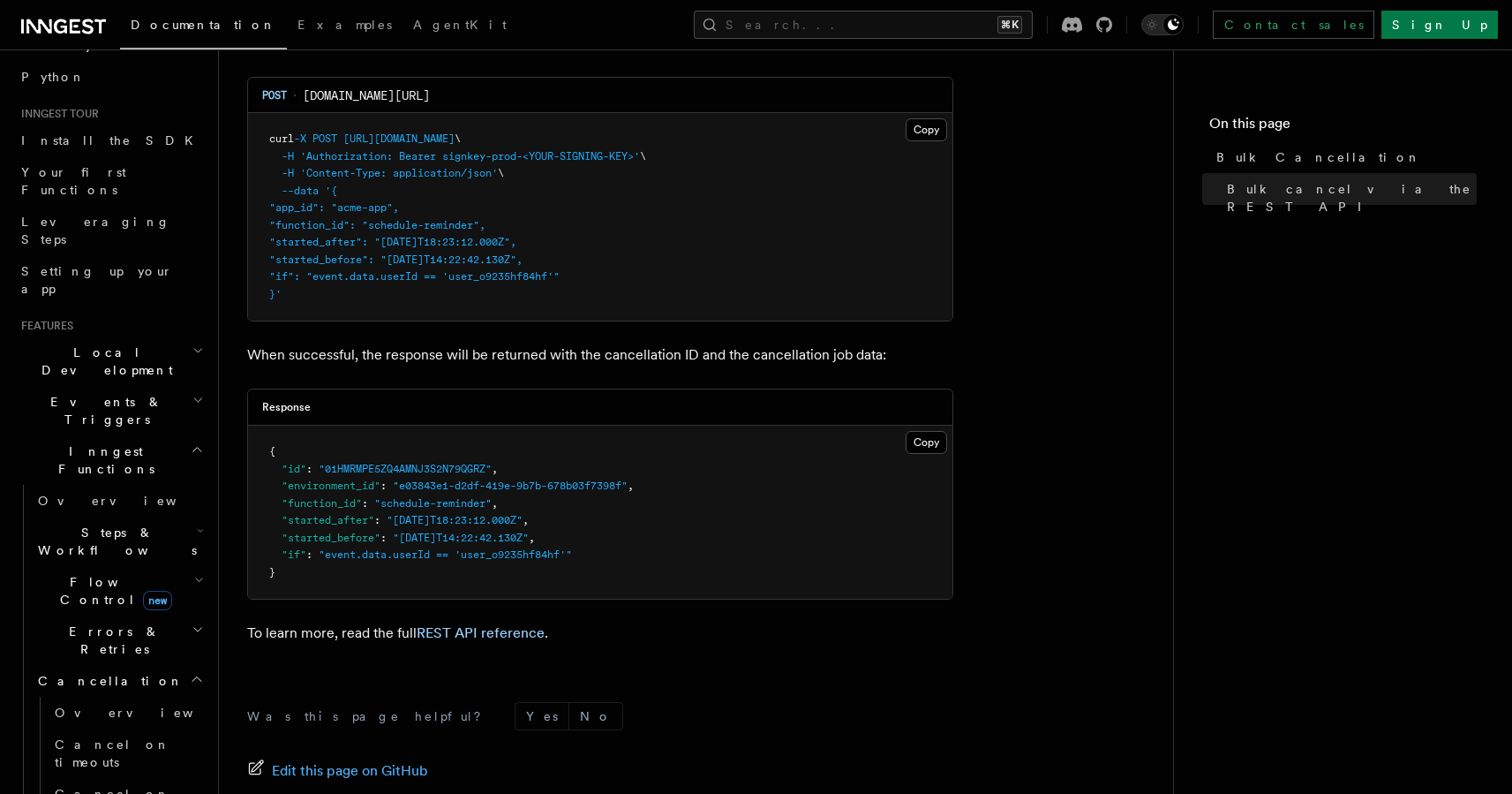
scroll to position [738, 0]
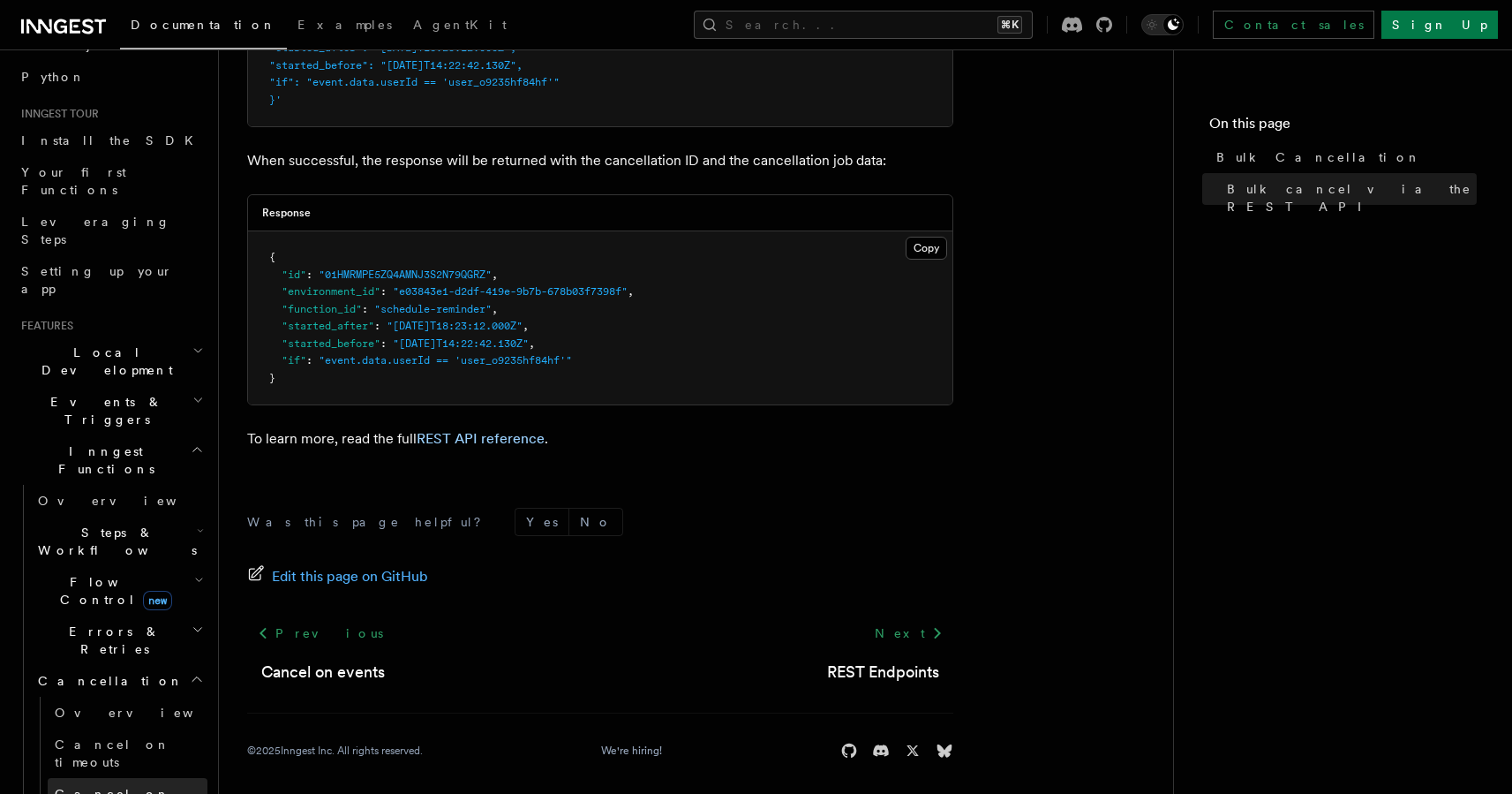
click at [95, 787] on span "Cancel on events" at bounding box center [112, 802] width 115 height 32
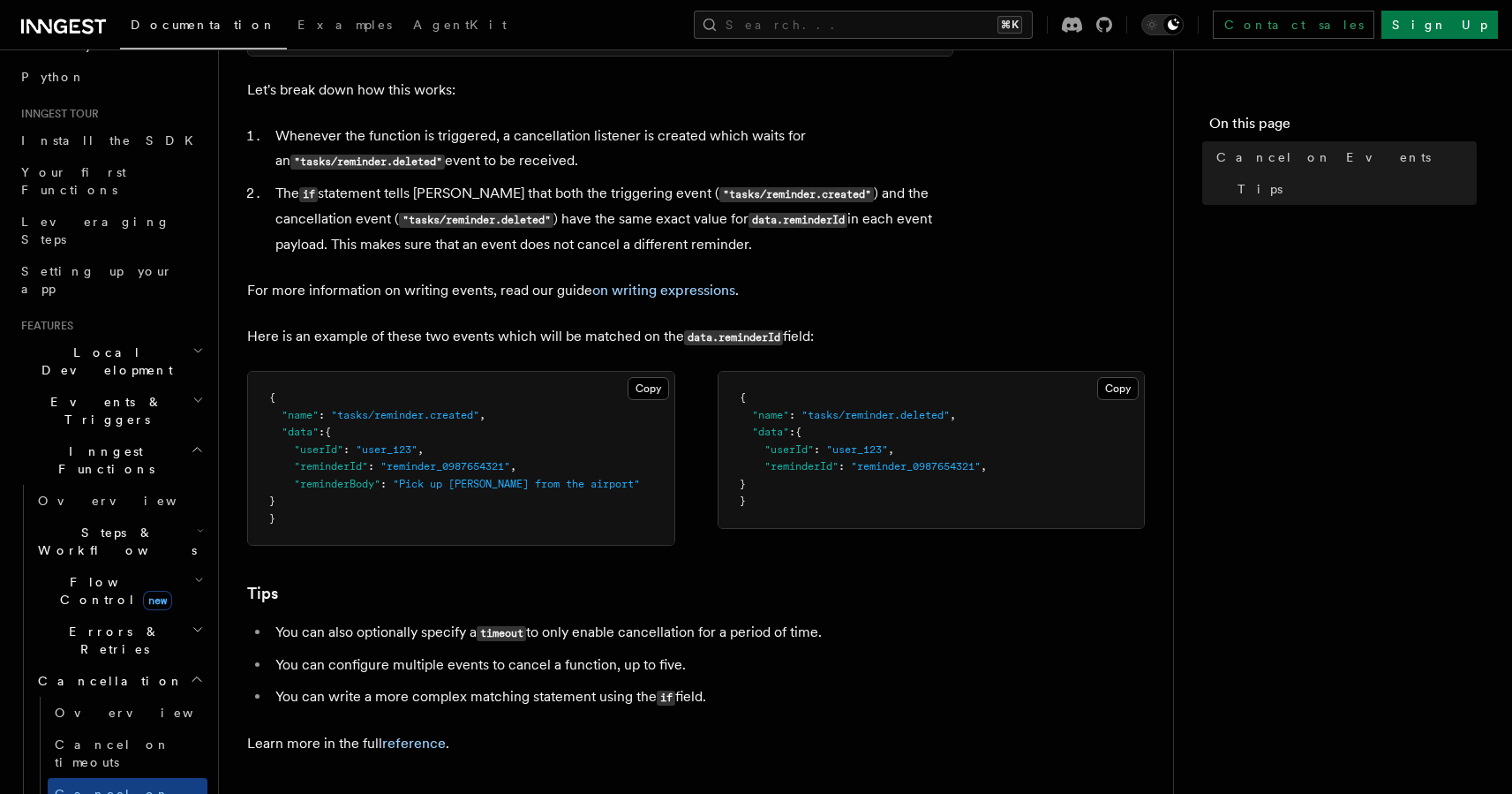
scroll to position [987, 0]
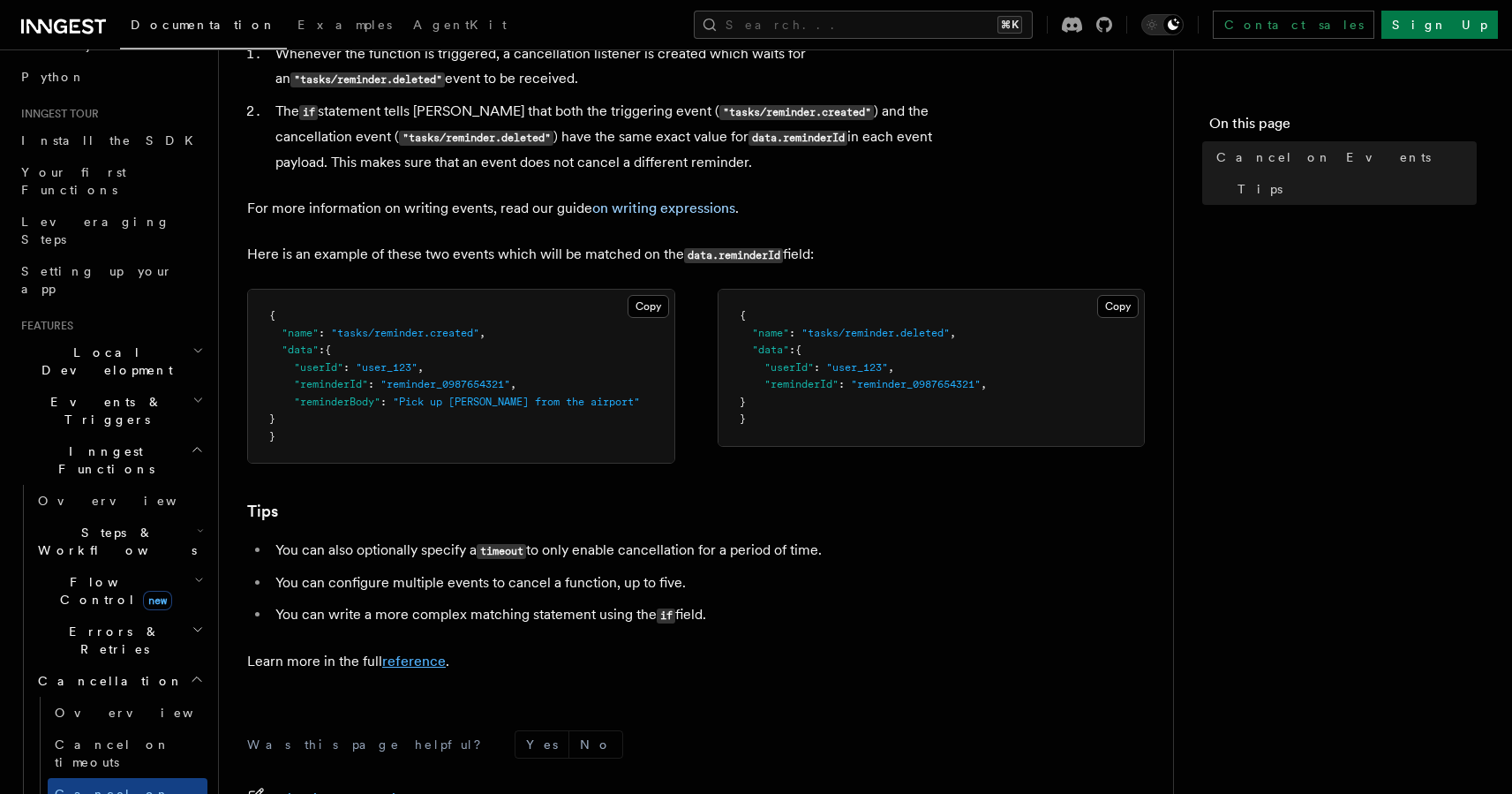
click at [424, 662] on link "reference" at bounding box center [414, 661] width 63 height 16
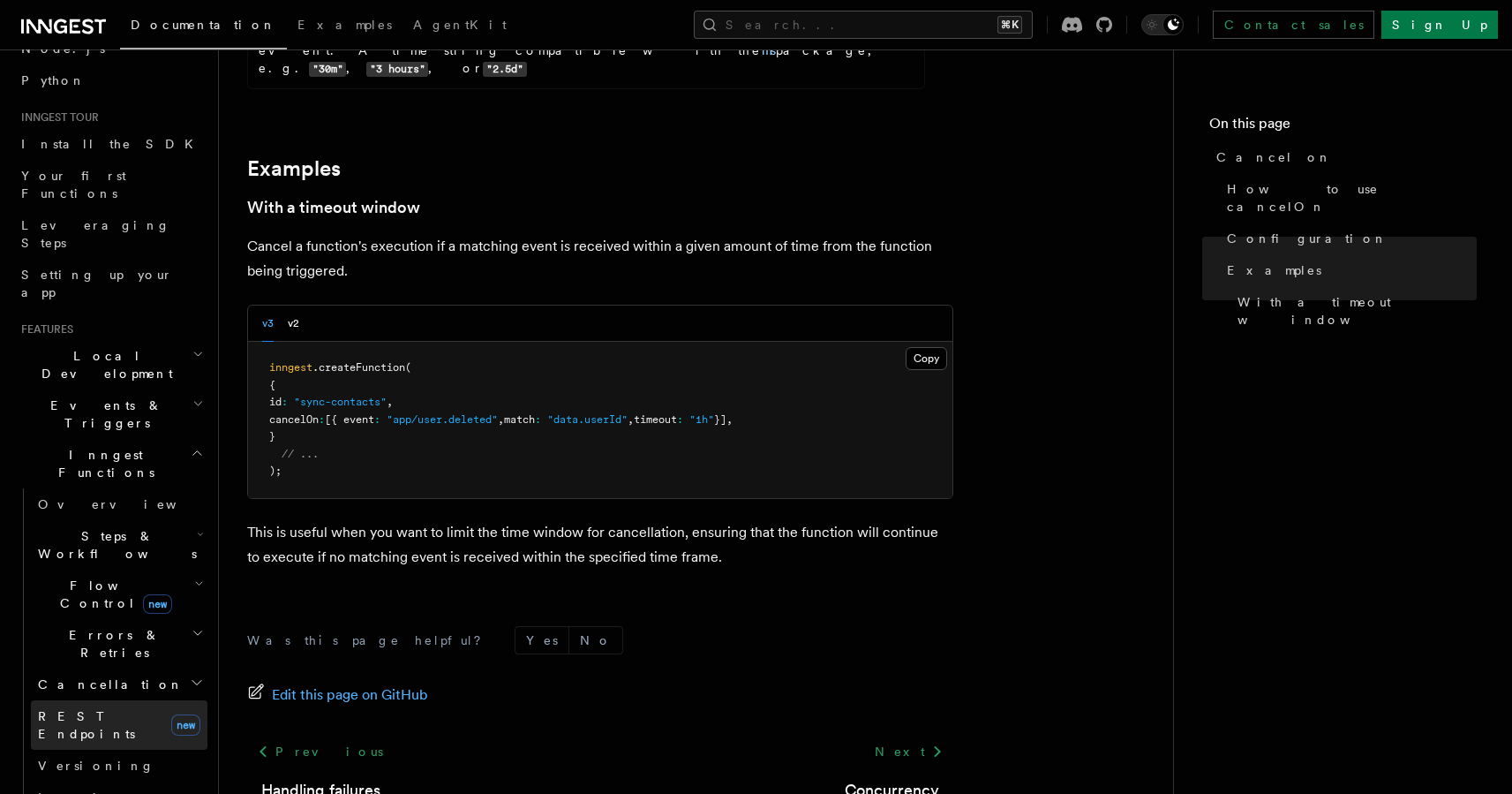
scroll to position [123, 0]
click at [97, 531] on span "Steps & Workflows" at bounding box center [113, 548] width 166 height 35
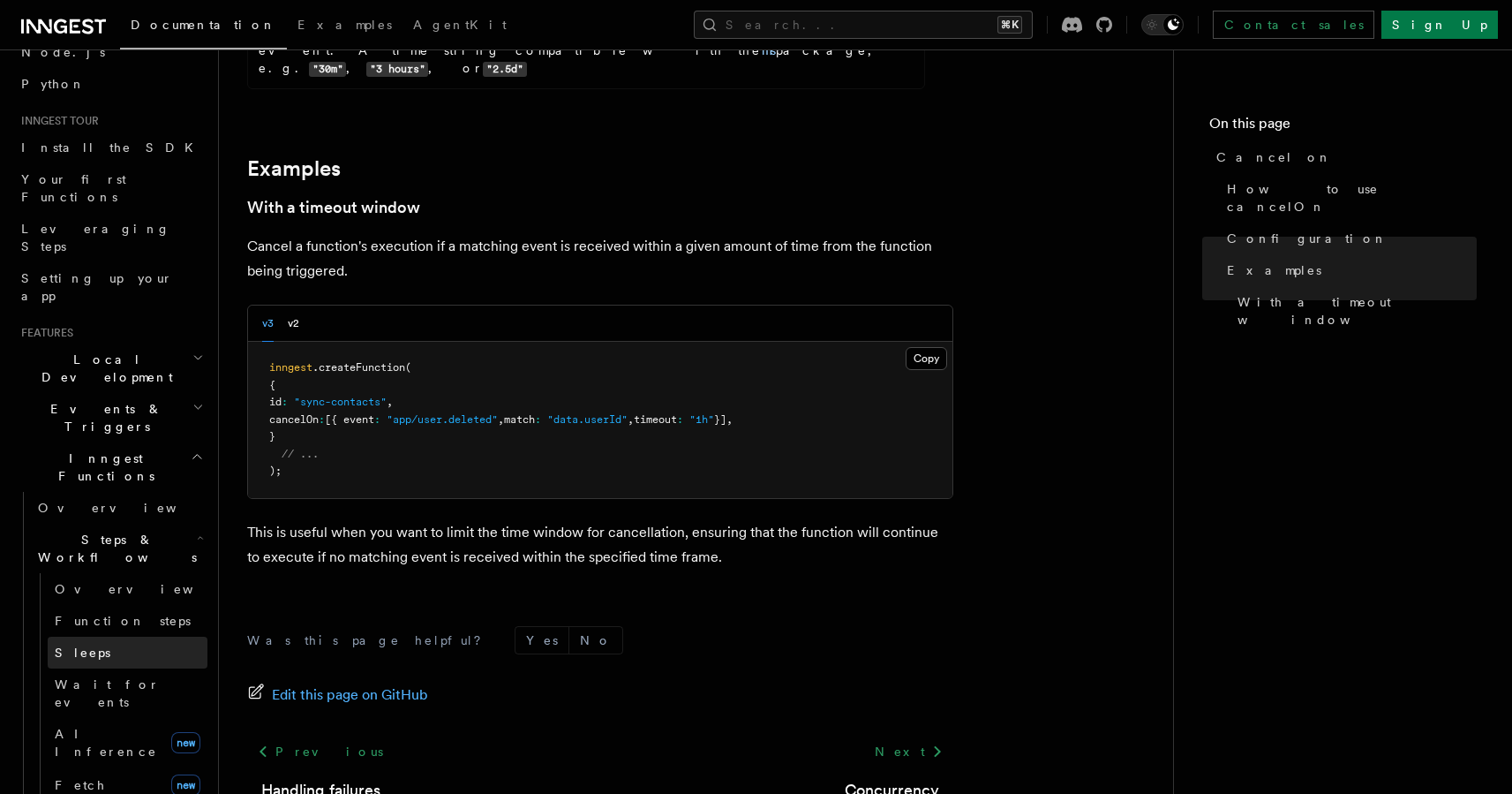
click at [109, 637] on link "Sleeps" at bounding box center [128, 652] width 160 height 32
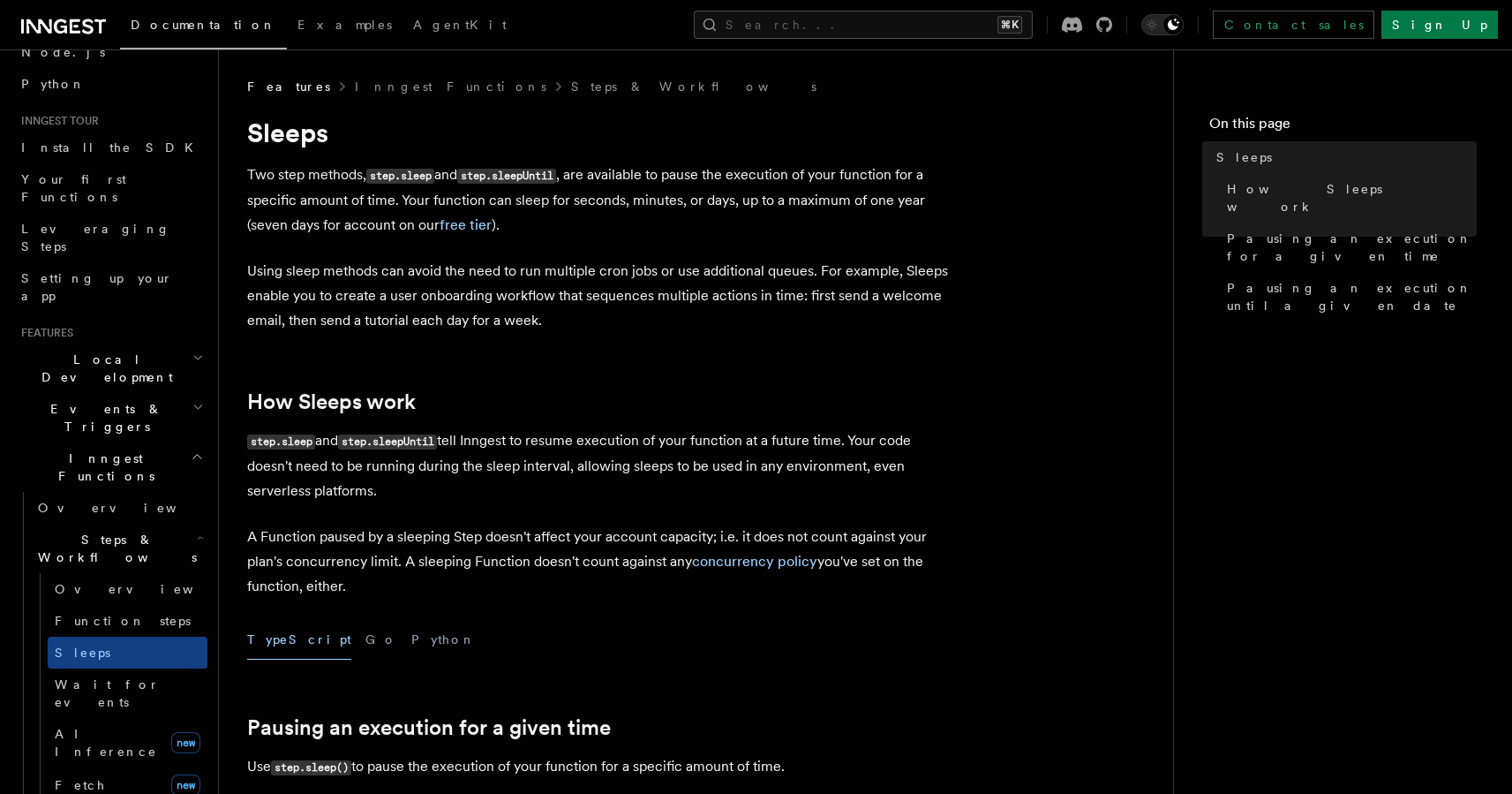
scroll to position [126, 0]
click at [93, 397] on span "Events & Triggers" at bounding box center [103, 414] width 179 height 35
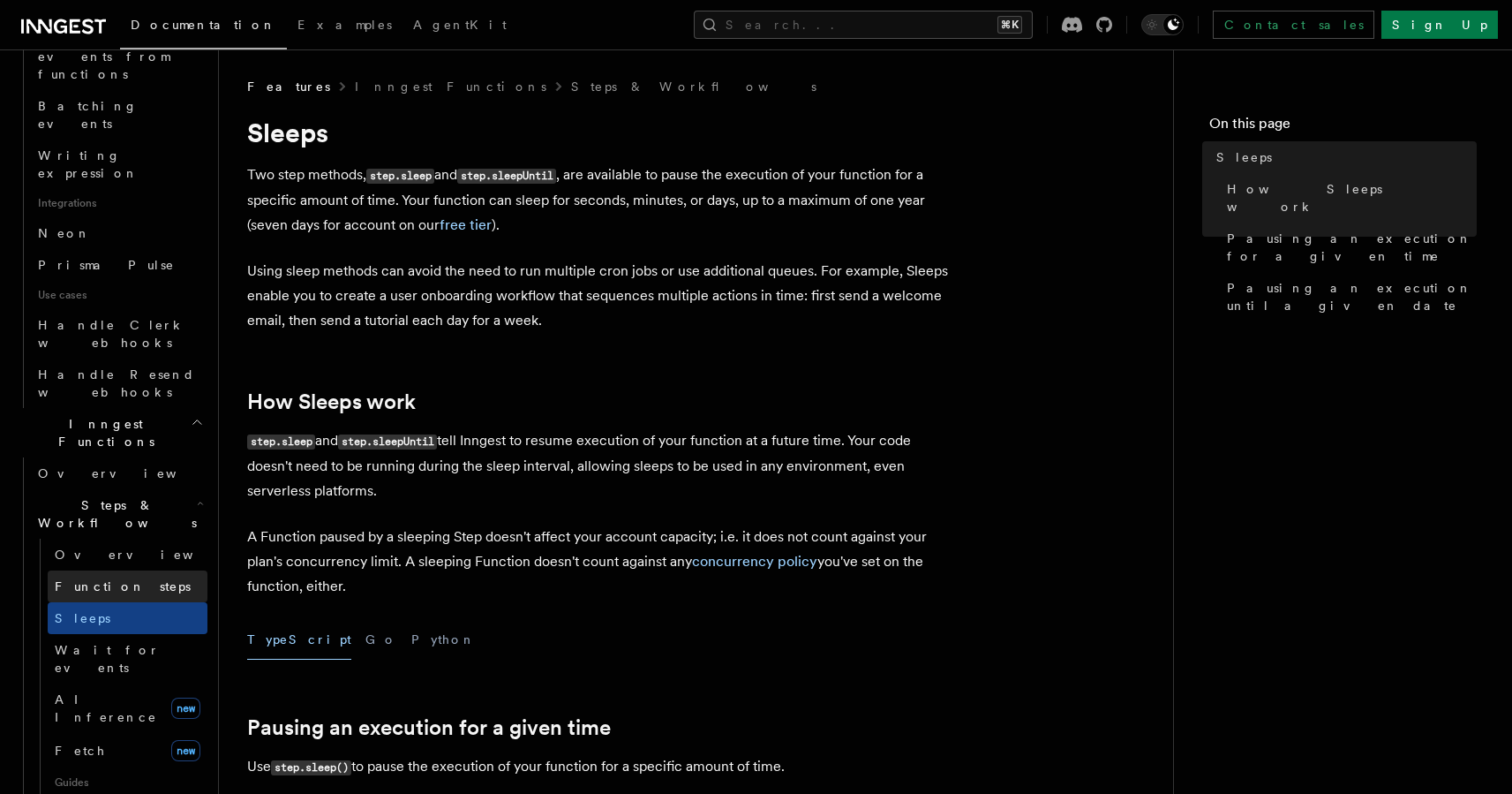
scroll to position [1183, 0]
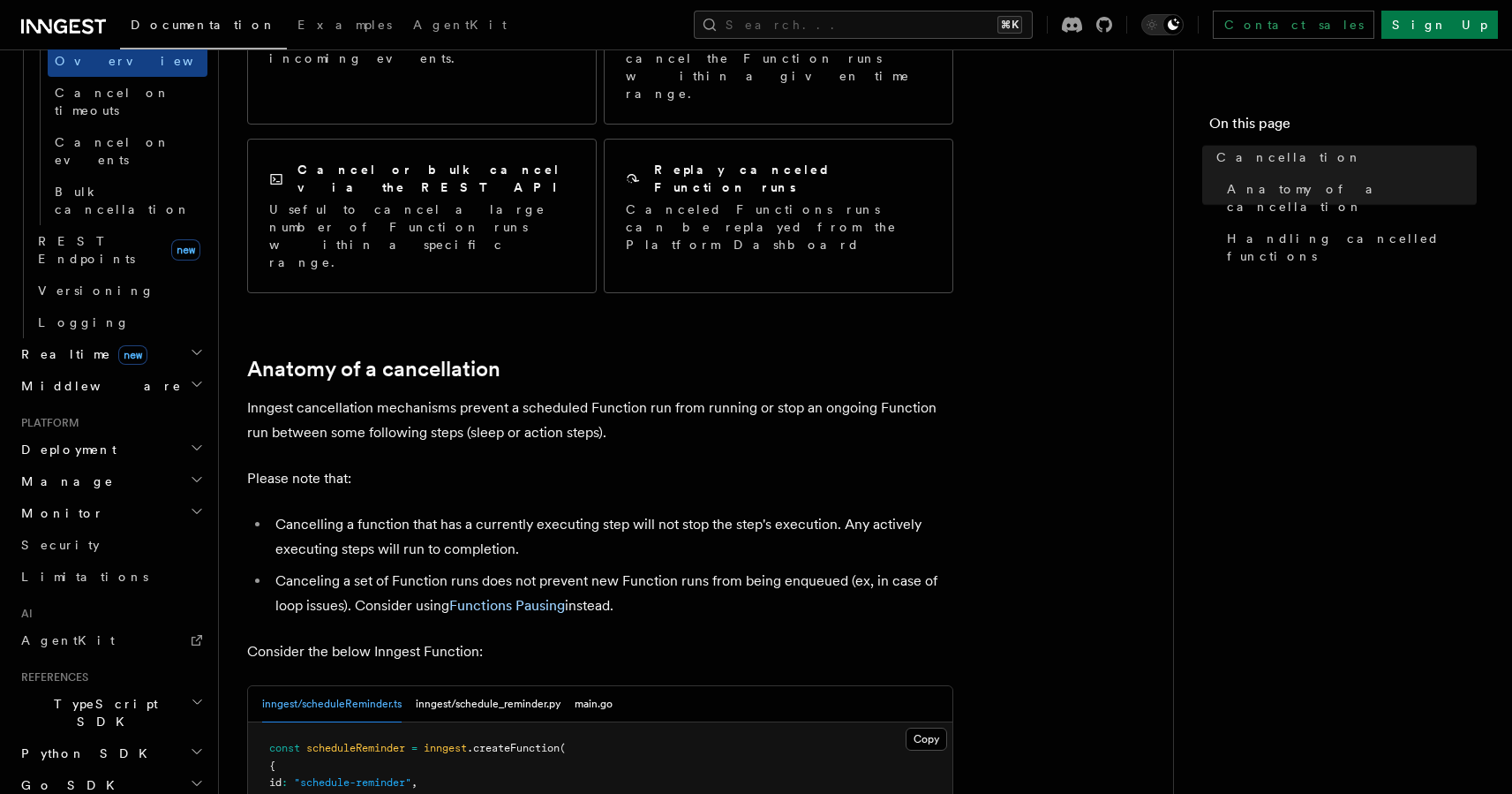
scroll to position [543, 0]
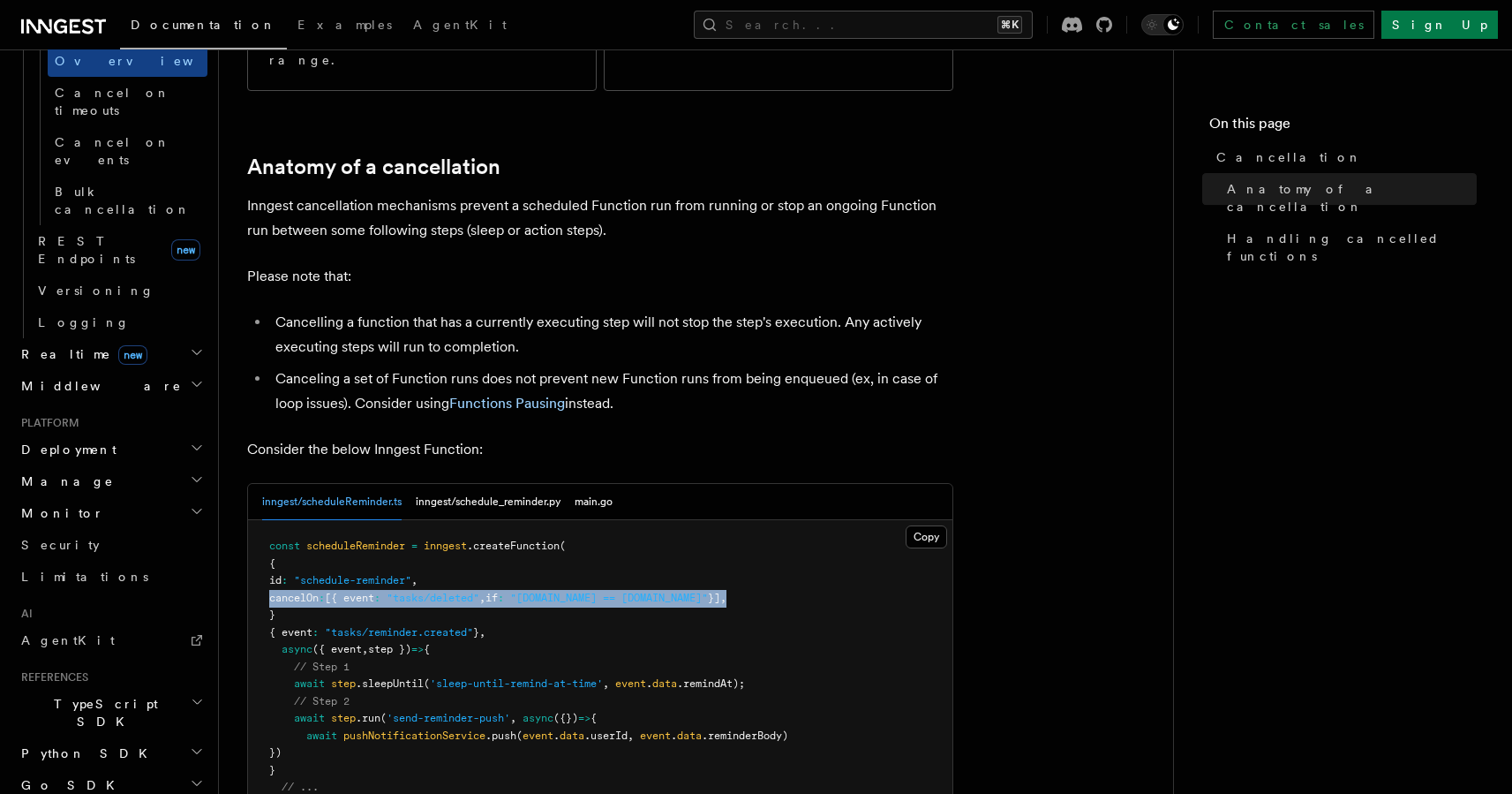
drag, startPoint x: 803, startPoint y: 490, endPoint x: 237, endPoint y: 484, distance: 566.0
click at [230, 486] on div "Features Inngest Functions Cancellation Cancellation is a useful mechanism for …" at bounding box center [724, 612] width 1010 height 2308
copy span "cancelOn : [{ event : "tasks/deleted" , if : "[DOMAIN_NAME] == [DOMAIN_NAME]" }…"
